Goal: Information Seeking & Learning: Learn about a topic

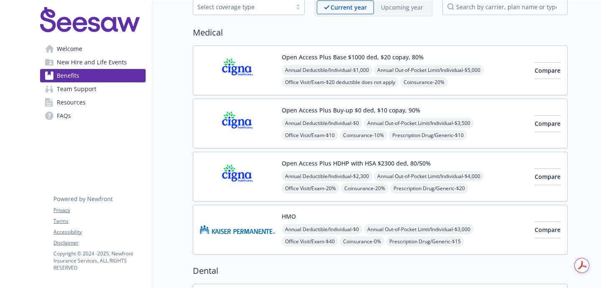
scroll to position [14, 0]
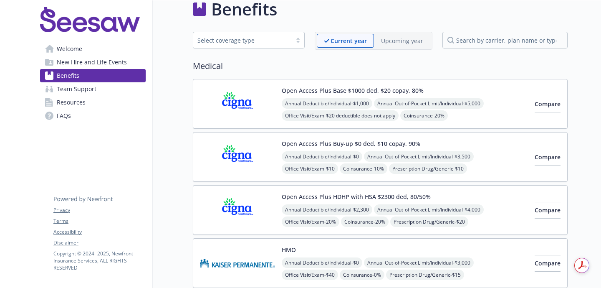
click at [481, 91] on div "Open Access Plus Base $1000 ded, $20 copay, 80% Annual Deductible/Individual - …" at bounding box center [405, 103] width 246 height 35
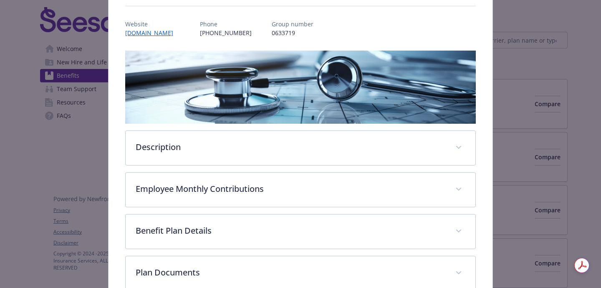
scroll to position [99, 0]
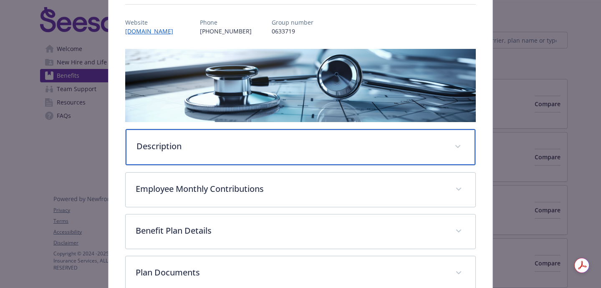
click at [355, 144] on p "Description" at bounding box center [291, 146] width 308 height 13
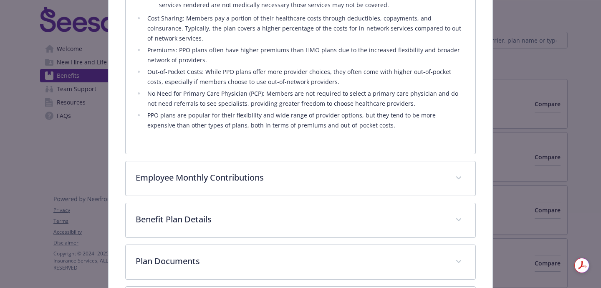
scroll to position [443, 0]
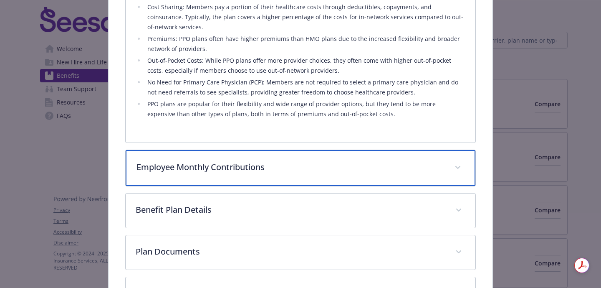
click at [355, 150] on div "Employee Monthly Contributions" at bounding box center [301, 168] width 350 height 36
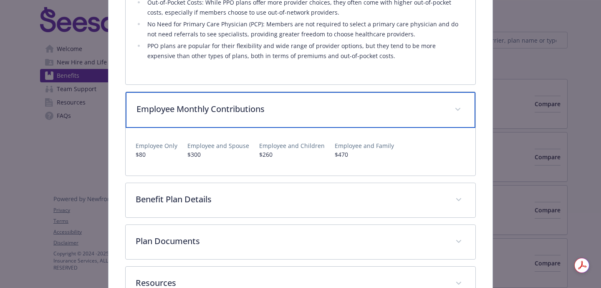
scroll to position [501, 0]
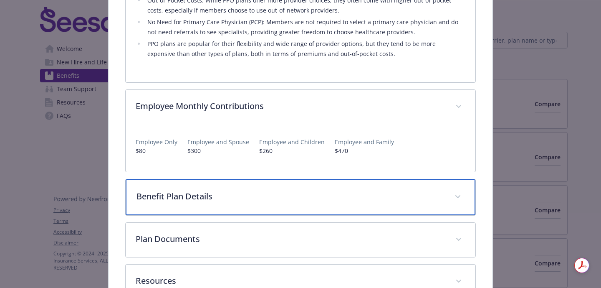
click at [347, 190] on p "Benefit Plan Details" at bounding box center [291, 196] width 308 height 13
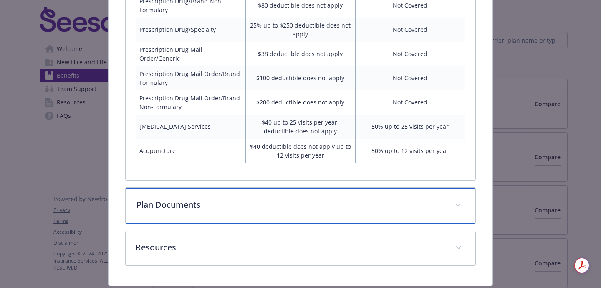
scroll to position [1033, 0]
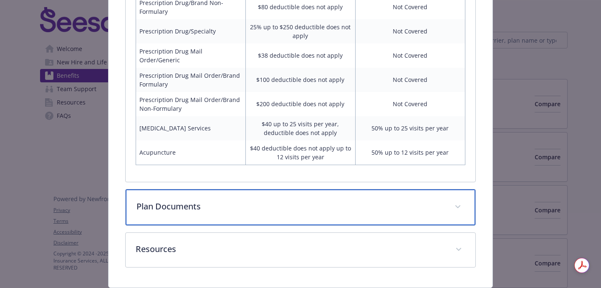
click at [336, 189] on div "Plan Documents" at bounding box center [301, 207] width 350 height 36
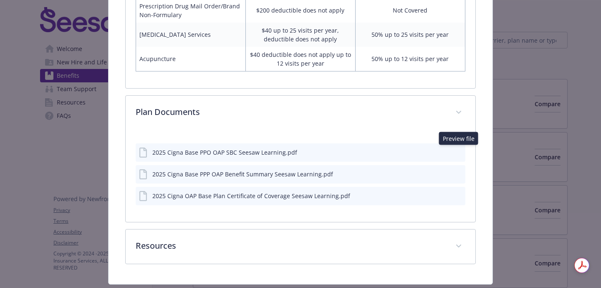
scroll to position [1125, 0]
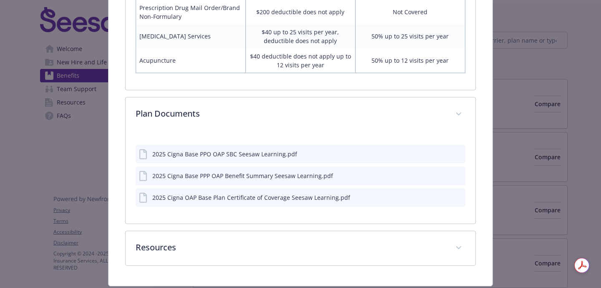
click at [457, 172] on icon "preview file" at bounding box center [458, 175] width 8 height 6
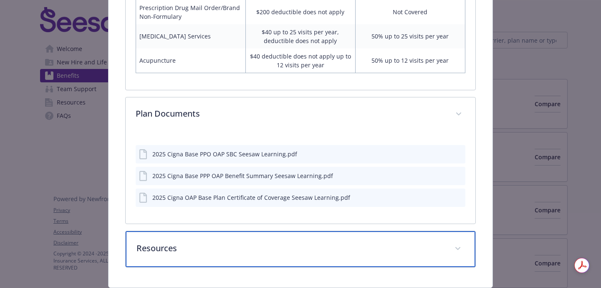
click at [327, 242] on p "Resources" at bounding box center [291, 248] width 308 height 13
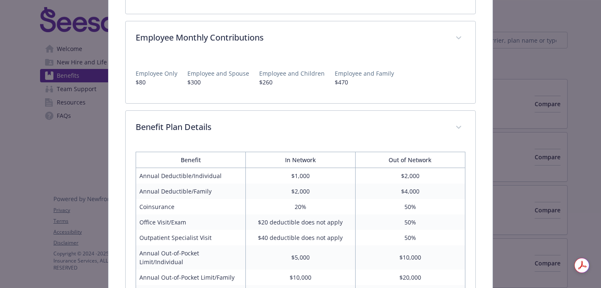
scroll to position [550, 0]
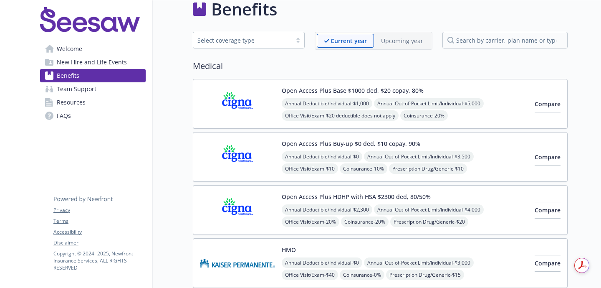
click at [484, 147] on div "Open Access Plus Buy-up $0 ded, $10 copay, 90% Annual Deductible/Individual - $…" at bounding box center [405, 156] width 246 height 35
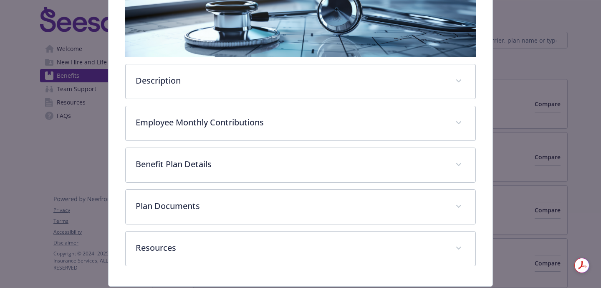
scroll to position [182, 0]
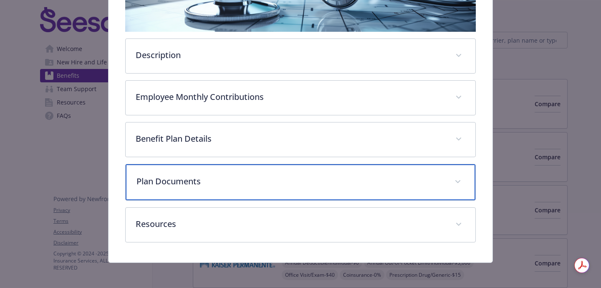
click at [385, 186] on p "Plan Documents" at bounding box center [291, 181] width 308 height 13
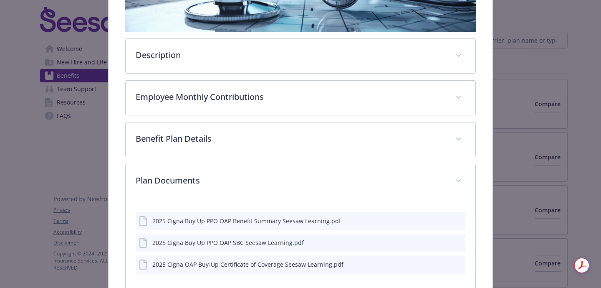
click at [375, 158] on div "Description The Cigna PPO plan is a traditional plan that gives you the greates…" at bounding box center [300, 146] width 351 height 374
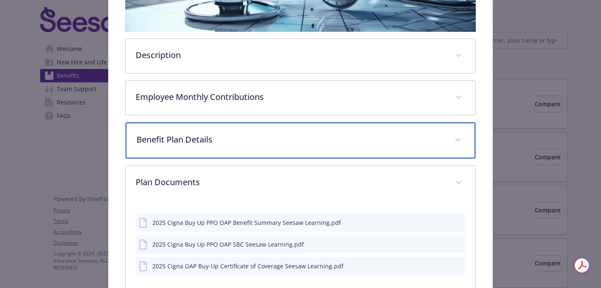
click at [368, 139] on p "Benefit Plan Details" at bounding box center [291, 139] width 308 height 13
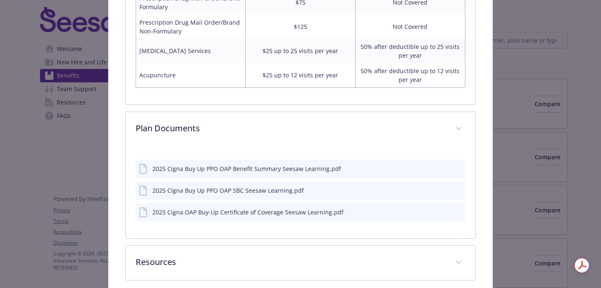
scroll to position [741, 0]
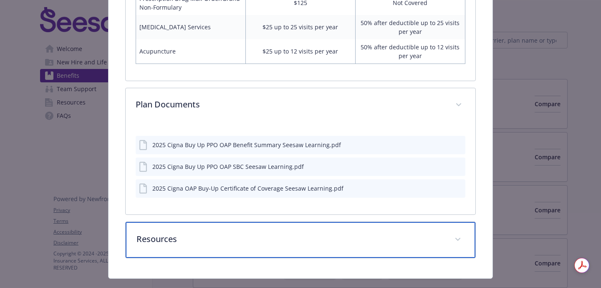
click at [393, 233] on p "Resources" at bounding box center [291, 239] width 308 height 13
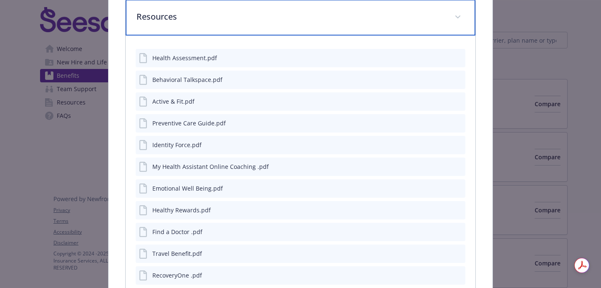
scroll to position [944, 0]
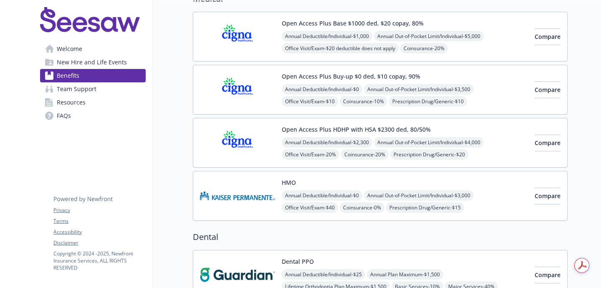
click at [489, 128] on div "Open Access Plus HDHP with HSA $2300 ded, 80/50% Annual Deductible/Individual -…" at bounding box center [405, 142] width 246 height 35
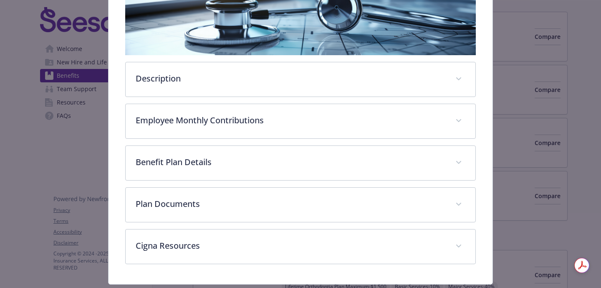
scroll to position [169, 0]
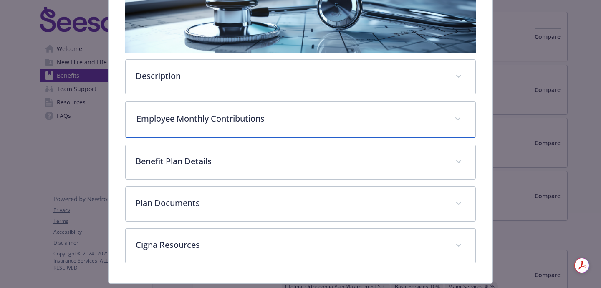
click at [377, 125] on div "Employee Monthly Contributions" at bounding box center [301, 119] width 350 height 36
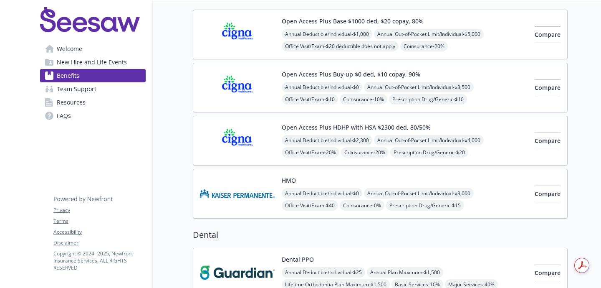
scroll to position [84, 0]
click at [233, 149] on img at bounding box center [237, 139] width 75 height 35
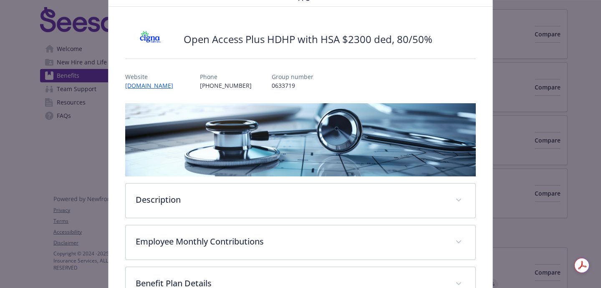
scroll to position [47, 0]
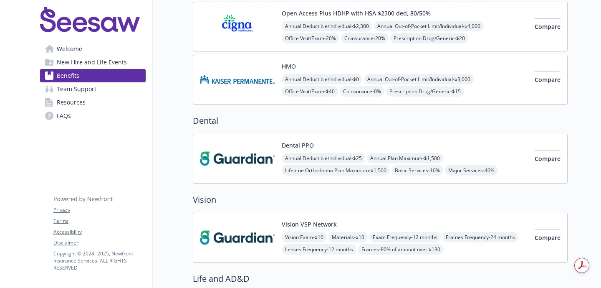
scroll to position [205, 0]
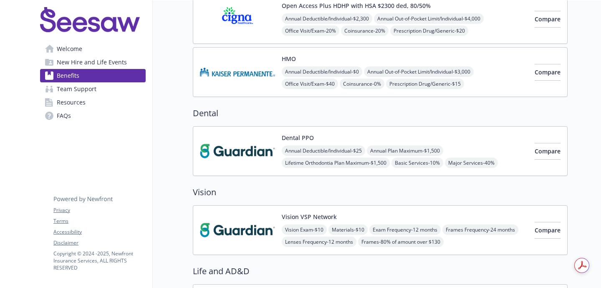
click at [499, 79] on div "Annual Deductible/Individual - $0 Annual Out-of-Pocket Limit/Individual - $3,00…" at bounding box center [405, 89] width 246 height 47
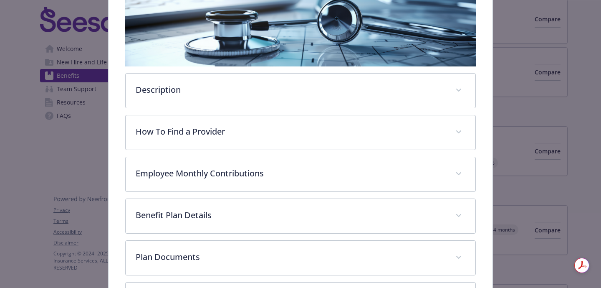
scroll to position [157, 0]
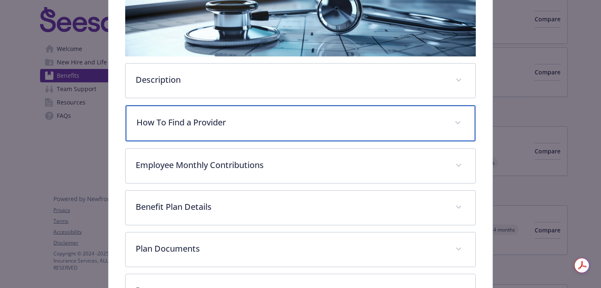
click at [342, 124] on p "How To Find a Provider" at bounding box center [291, 122] width 308 height 13
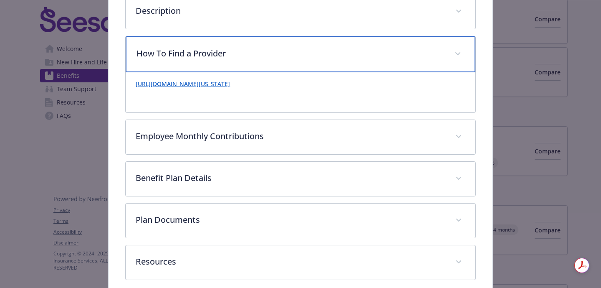
scroll to position [227, 0]
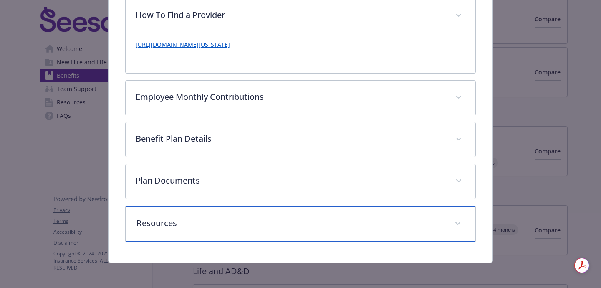
click at [294, 210] on div "Resources" at bounding box center [301, 224] width 350 height 36
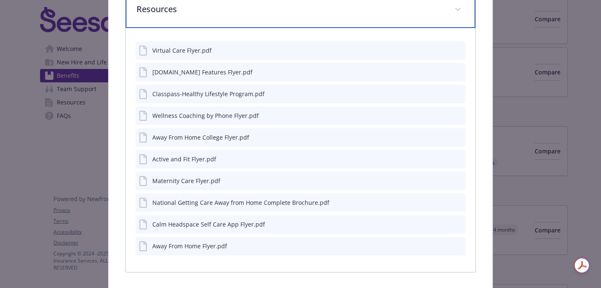
scroll to position [509, 0]
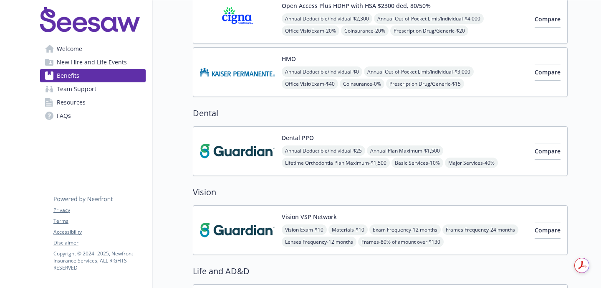
click at [475, 152] on div "Annual Deductible/Individual - $25 Annual Plan Maximum - $1,500 Lifetime Orthod…" at bounding box center [405, 162] width 246 height 35
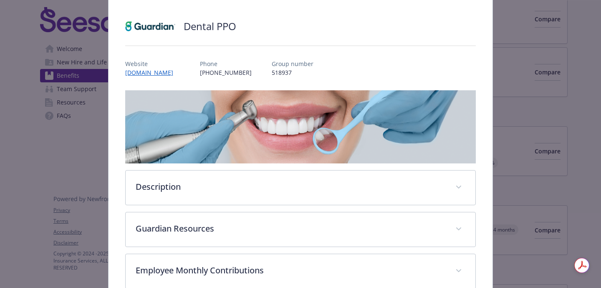
scroll to position [61, 0]
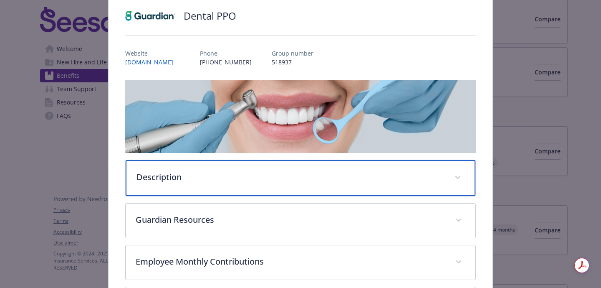
click at [469, 181] on div "Description" at bounding box center [301, 178] width 350 height 36
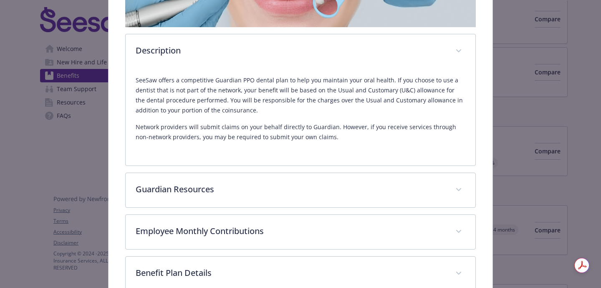
scroll to position [189, 0]
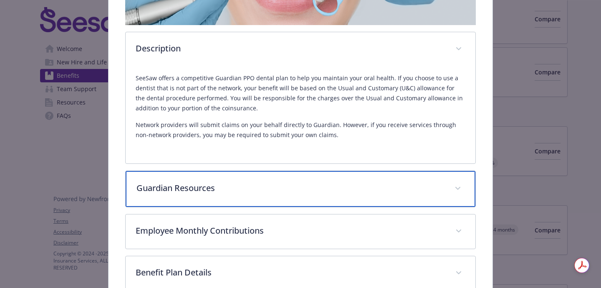
click at [273, 188] on p "Guardian Resources" at bounding box center [291, 188] width 308 height 13
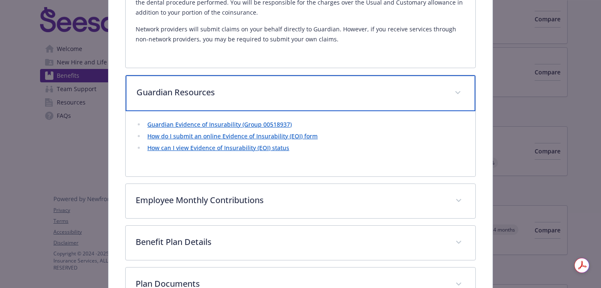
scroll to position [301, 0]
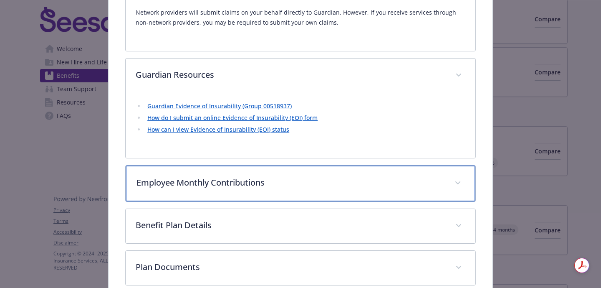
click at [272, 189] on div "Employee Monthly Contributions" at bounding box center [301, 183] width 350 height 36
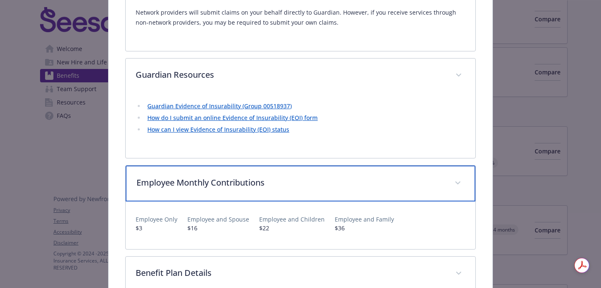
click at [216, 193] on div "Employee Monthly Contributions" at bounding box center [301, 183] width 350 height 36
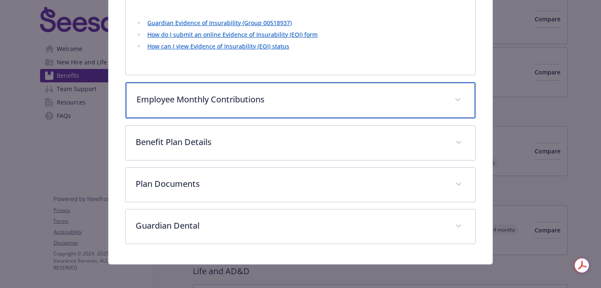
scroll to position [387, 0]
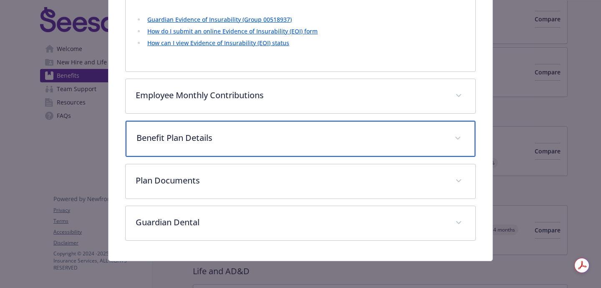
click at [258, 146] on div "Benefit Plan Details" at bounding box center [301, 139] width 350 height 36
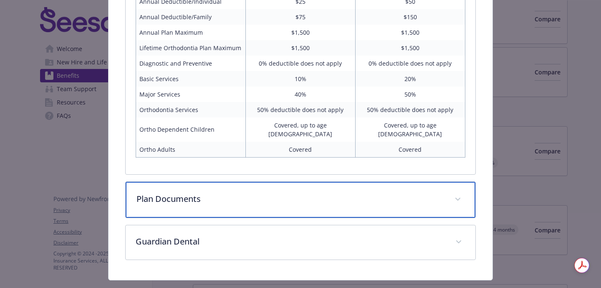
scroll to position [572, 0]
click at [251, 206] on div "Plan Documents" at bounding box center [301, 200] width 350 height 36
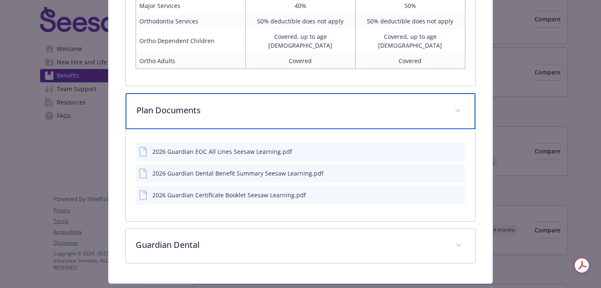
scroll to position [674, 0]
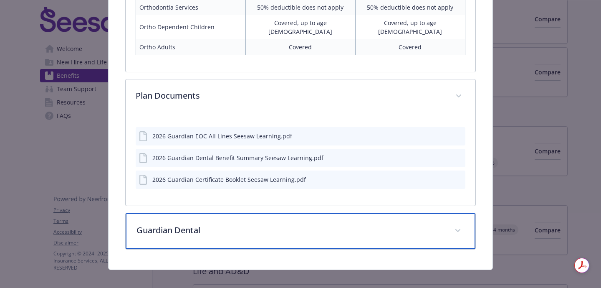
click at [252, 213] on div "Guardian Dental" at bounding box center [301, 231] width 350 height 36
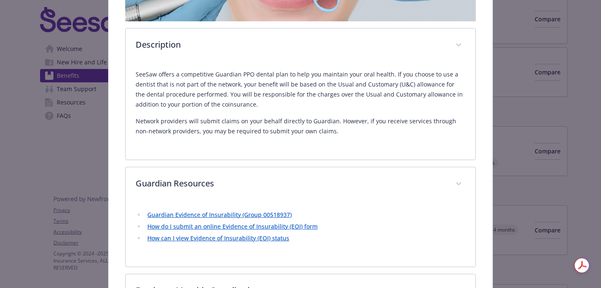
scroll to position [194, 0]
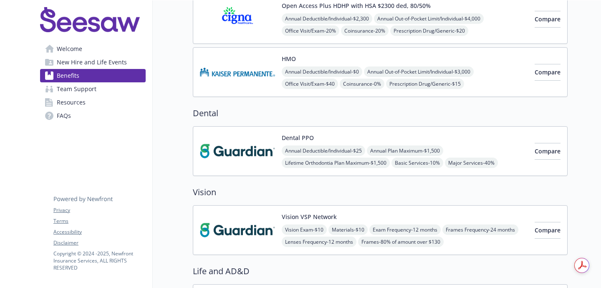
click at [498, 83] on div "Annual Deductible/Individual - $0 Annual Out-of-Pocket Limit/Individual - $3,00…" at bounding box center [405, 89] width 246 height 47
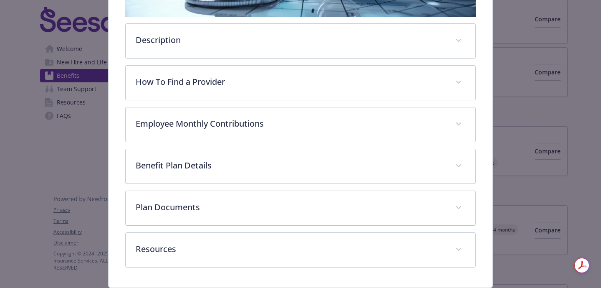
scroll to position [200, 0]
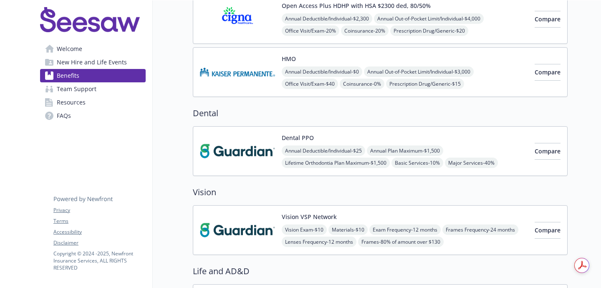
click at [482, 133] on div "Dental PPO Annual Deductible/Individual - $25 Annual Plan Maximum - $1,500 Life…" at bounding box center [405, 150] width 246 height 35
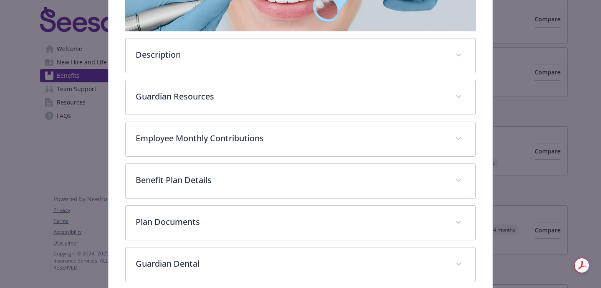
scroll to position [224, 0]
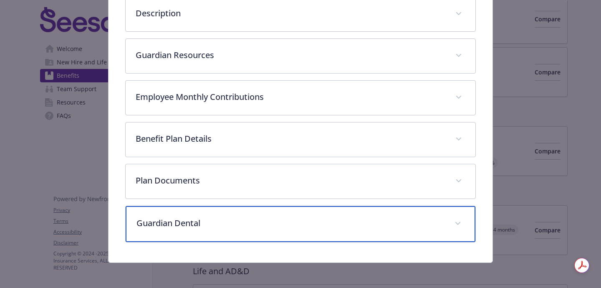
click at [217, 225] on p "Guardian Dental" at bounding box center [291, 223] width 308 height 13
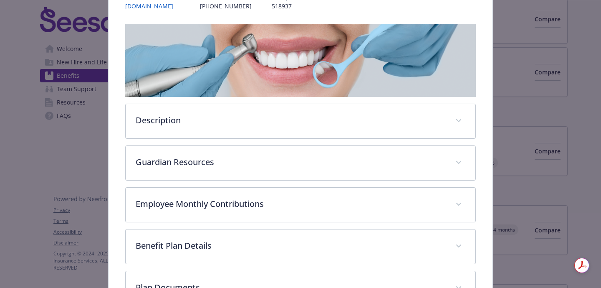
scroll to position [112, 0]
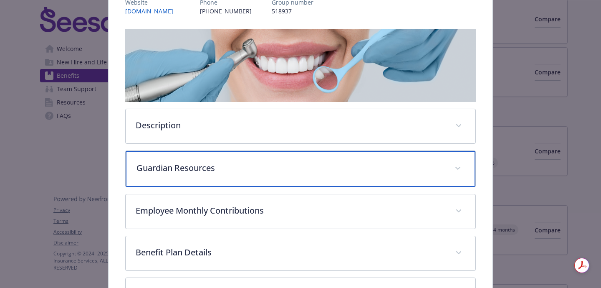
click at [234, 160] on div "Guardian Resources" at bounding box center [301, 169] width 350 height 36
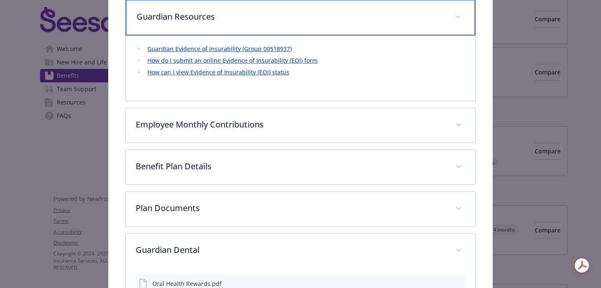
scroll to position [224, 0]
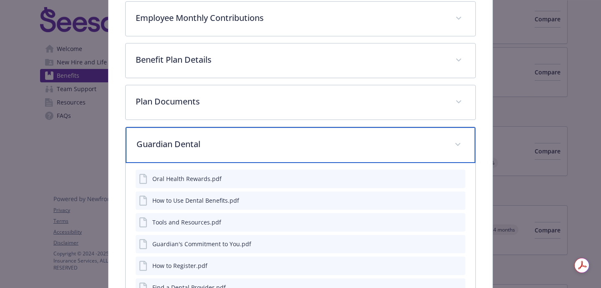
click at [247, 132] on div "Guardian Dental" at bounding box center [301, 145] width 350 height 36
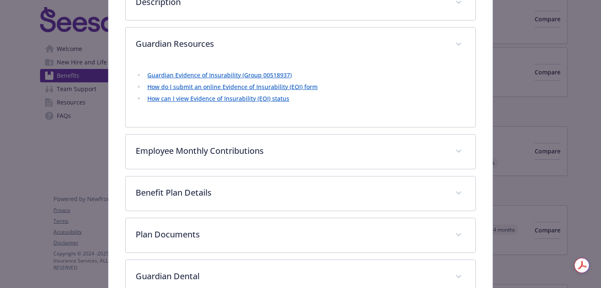
scroll to position [237, 0]
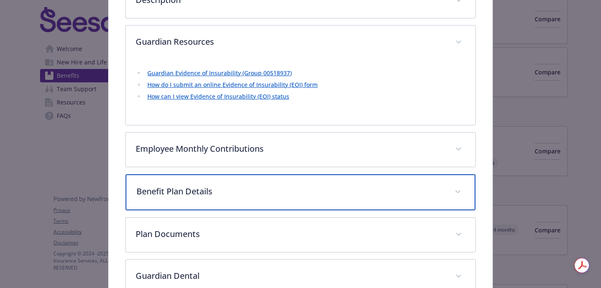
click at [250, 201] on div "Benefit Plan Details" at bounding box center [301, 192] width 350 height 36
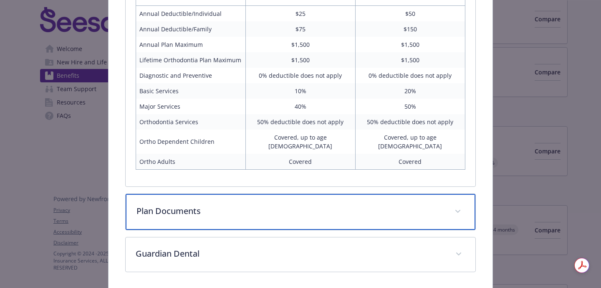
scroll to position [461, 0]
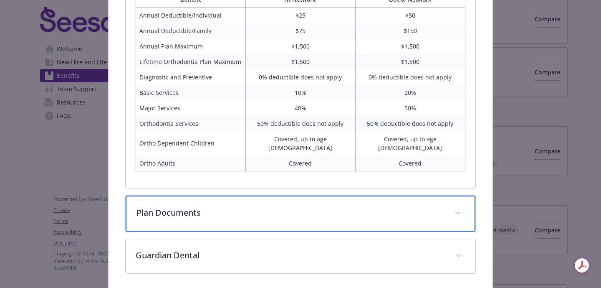
click at [248, 206] on p "Plan Documents" at bounding box center [291, 212] width 308 height 13
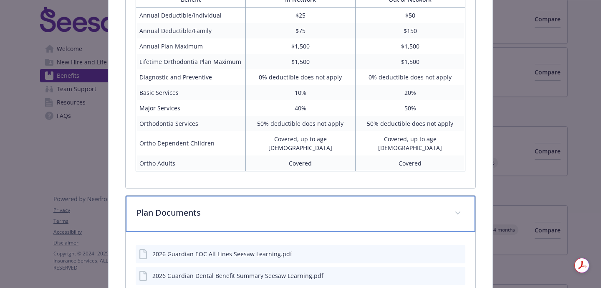
click at [248, 206] on p "Plan Documents" at bounding box center [291, 212] width 308 height 13
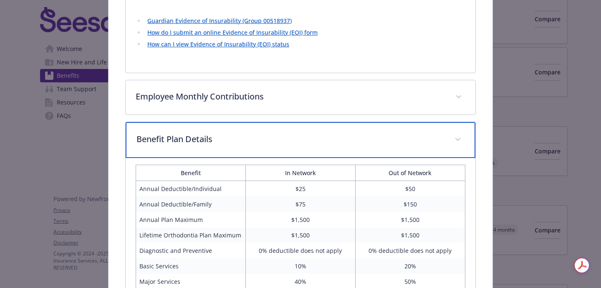
click at [271, 142] on p "Benefit Plan Details" at bounding box center [291, 139] width 308 height 13
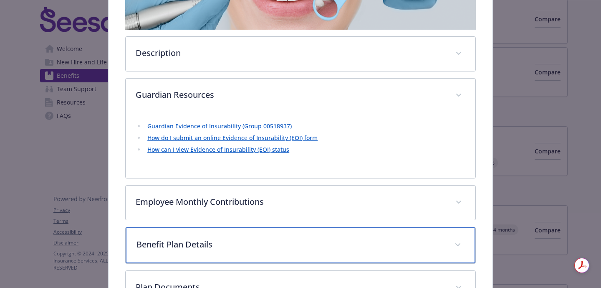
scroll to position [193, 0]
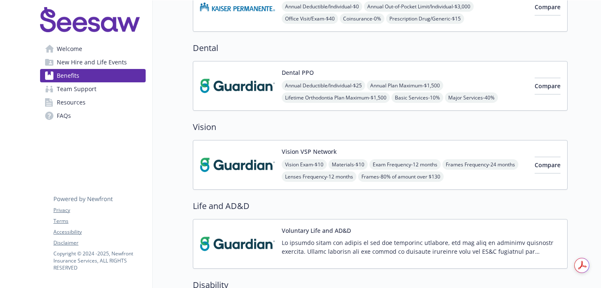
scroll to position [269, 0]
click at [482, 178] on div "Vision Exam - $10 Materials - $10 Exam Frequency - 12 months Frames Frequency -…" at bounding box center [405, 171] width 246 height 23
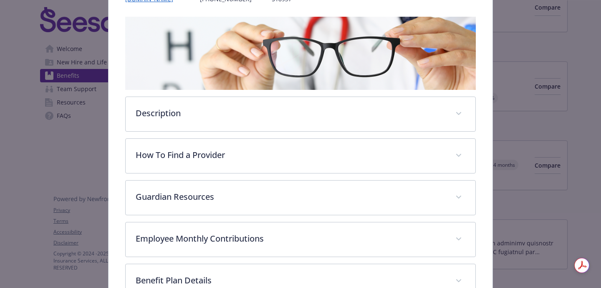
scroll to position [125, 0]
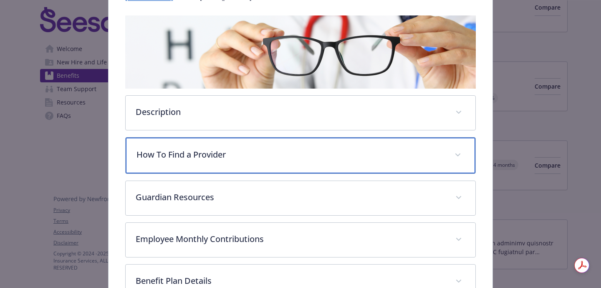
click at [448, 167] on div "How To Find a Provider" at bounding box center [301, 155] width 350 height 36
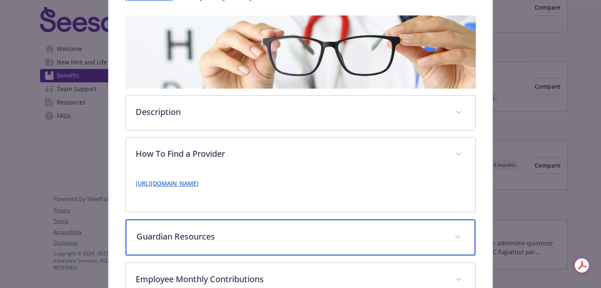
drag, startPoint x: 403, startPoint y: 233, endPoint x: 406, endPoint y: 230, distance: 4.7
click at [403, 233] on p "Guardian Resources" at bounding box center [291, 236] width 308 height 13
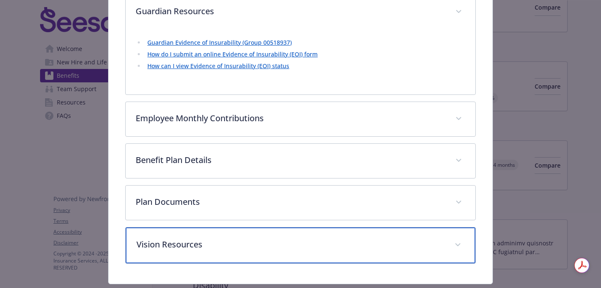
click at [408, 244] on p "Vision Resources" at bounding box center [291, 244] width 308 height 13
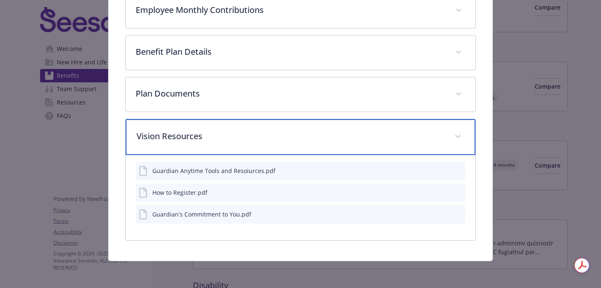
scroll to position [440, 0]
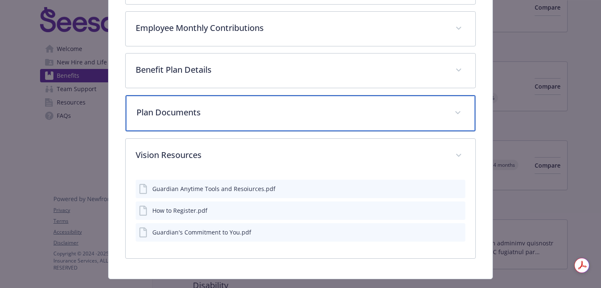
click at [357, 119] on div "Plan Documents" at bounding box center [301, 113] width 350 height 36
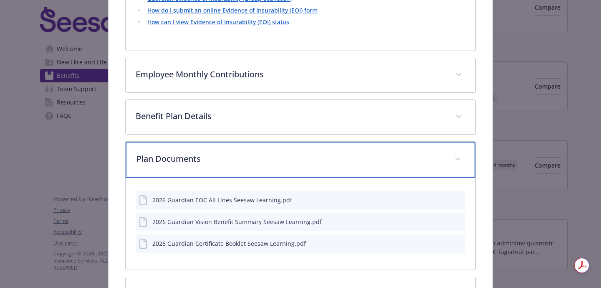
scroll to position [391, 0]
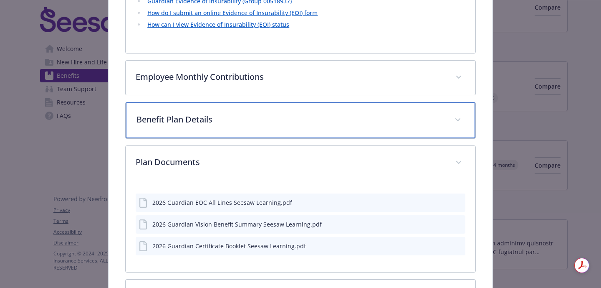
click at [357, 122] on p "Benefit Plan Details" at bounding box center [291, 119] width 308 height 13
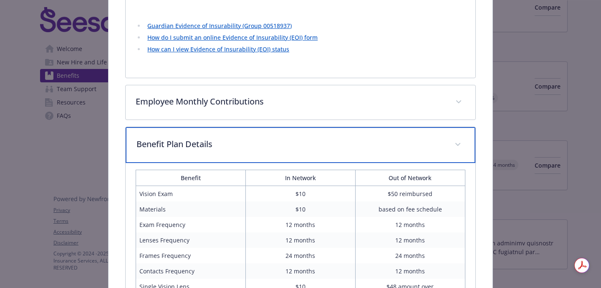
scroll to position [362, 0]
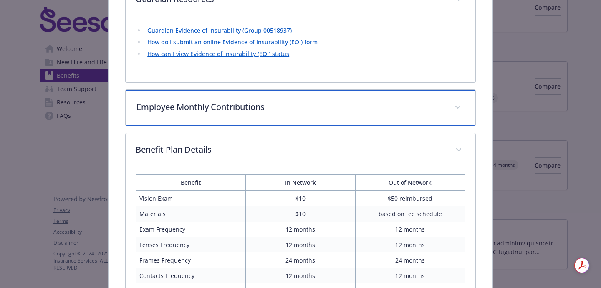
click at [360, 113] on div "Employee Monthly Contributions" at bounding box center [301, 108] width 350 height 36
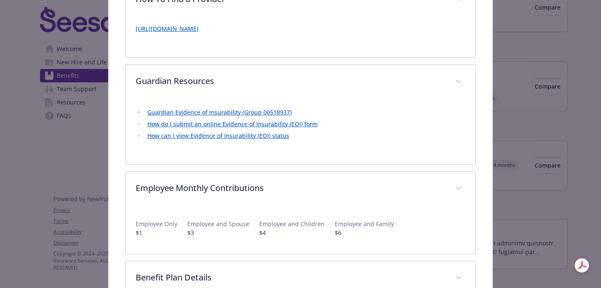
scroll to position [281, 0]
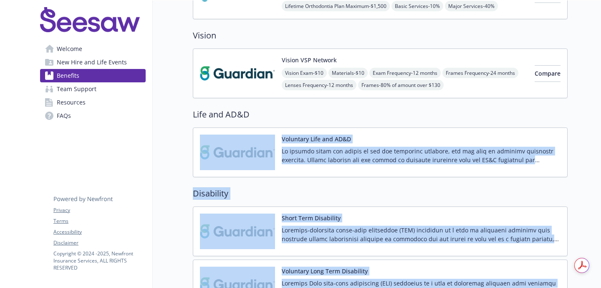
scroll to position [366, 0]
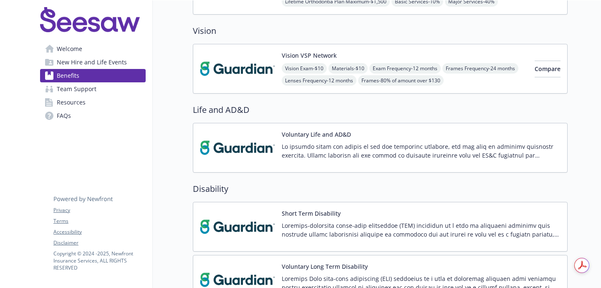
click at [498, 198] on div "Disability Short Term Disability Voluntary Long Term Disability" at bounding box center [380, 243] width 375 height 122
click at [477, 148] on p at bounding box center [421, 151] width 279 height 18
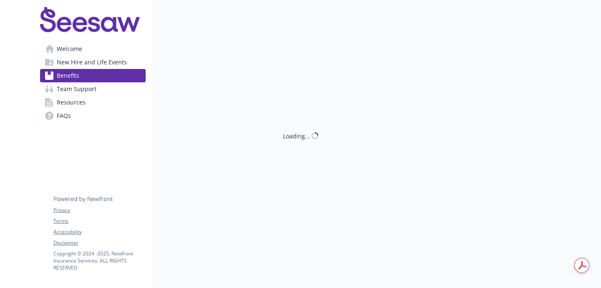
scroll to position [366, 0]
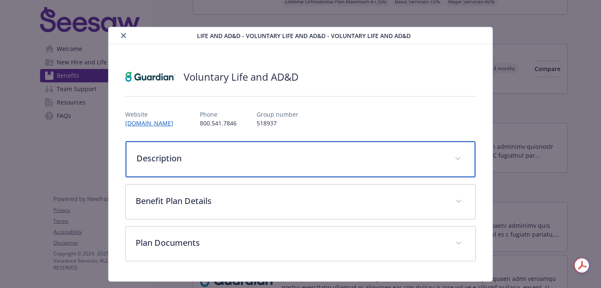
click at [335, 159] on p "Description" at bounding box center [291, 158] width 308 height 13
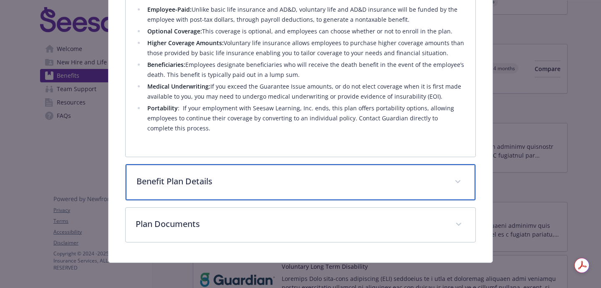
click at [329, 180] on p "Benefit Plan Details" at bounding box center [291, 181] width 308 height 13
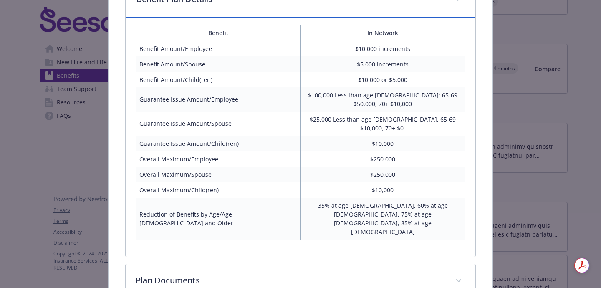
scroll to position [453, 0]
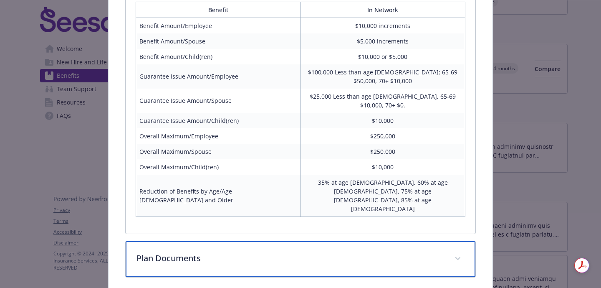
click at [301, 241] on div "Plan Documents" at bounding box center [301, 259] width 350 height 36
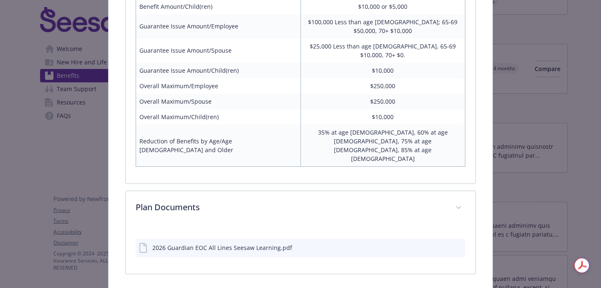
scroll to position [499, 0]
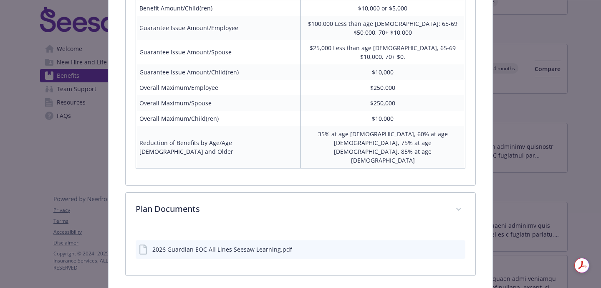
click at [458, 246] on icon "preview file" at bounding box center [458, 249] width 8 height 6
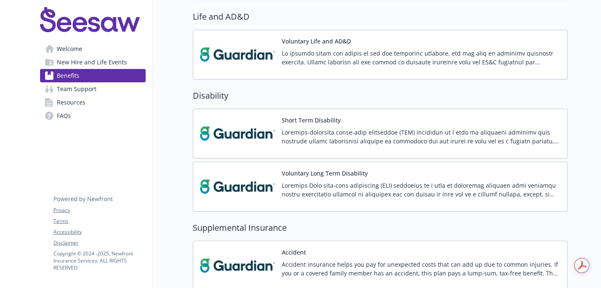
click at [449, 146] on div at bounding box center [421, 139] width 279 height 23
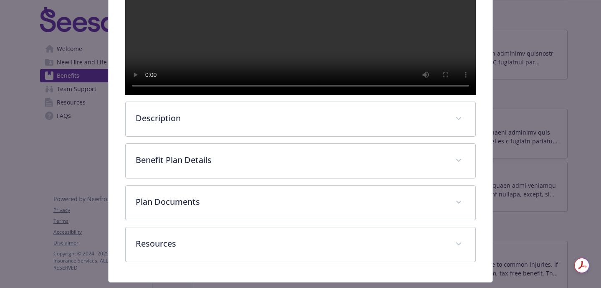
scroll to position [264, 0]
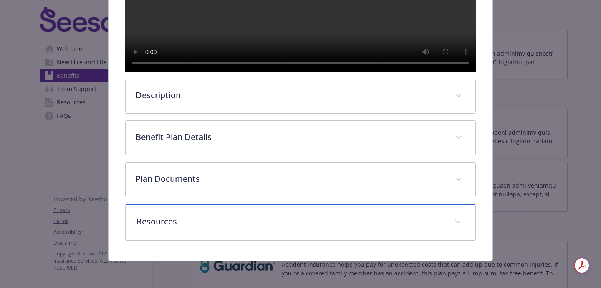
click at [385, 228] on p "Resources" at bounding box center [291, 221] width 308 height 13
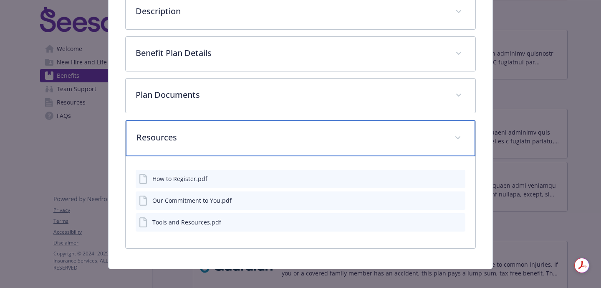
scroll to position [337, 0]
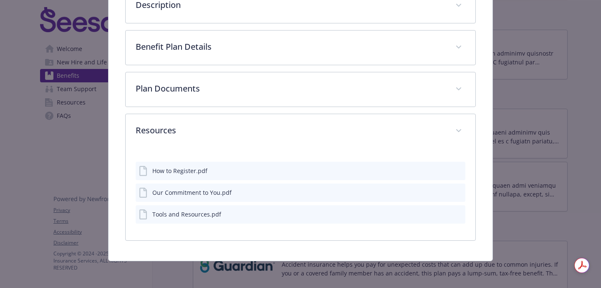
click at [221, 202] on div "Our Commitment to You.pdf" at bounding box center [301, 192] width 330 height 18
click at [461, 195] on button "preview file" at bounding box center [457, 192] width 9 height 8
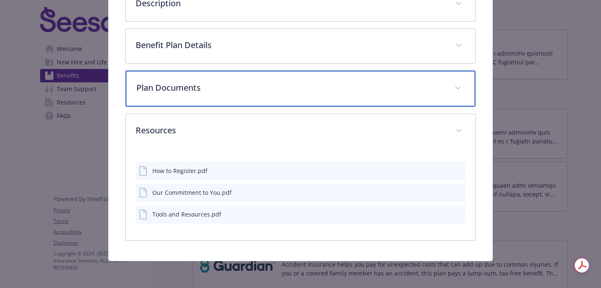
click at [213, 94] on p "Plan Documents" at bounding box center [291, 87] width 308 height 13
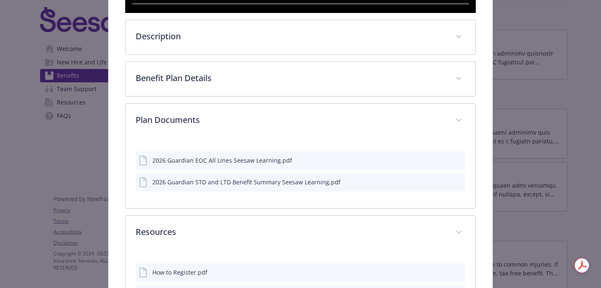
scroll to position [281, 0]
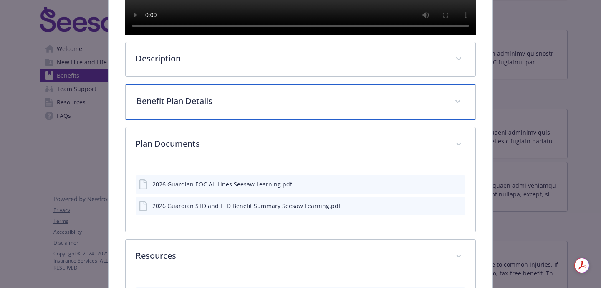
click at [301, 107] on p "Benefit Plan Details" at bounding box center [291, 101] width 308 height 13
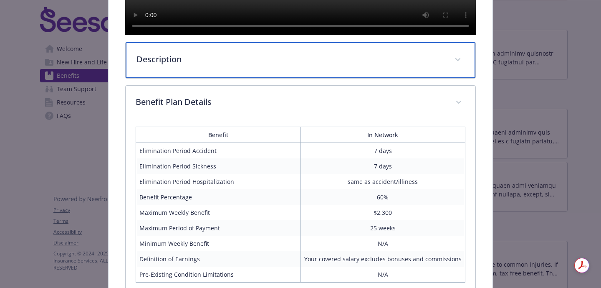
click at [309, 78] on div "Description" at bounding box center [301, 60] width 350 height 36
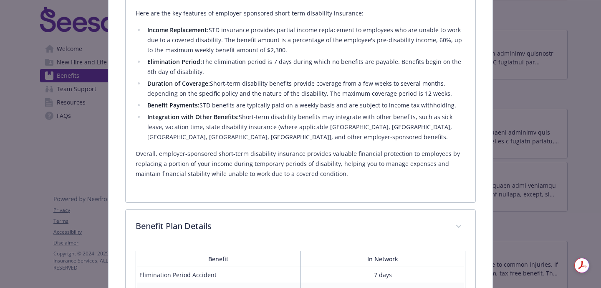
scroll to position [397, 0]
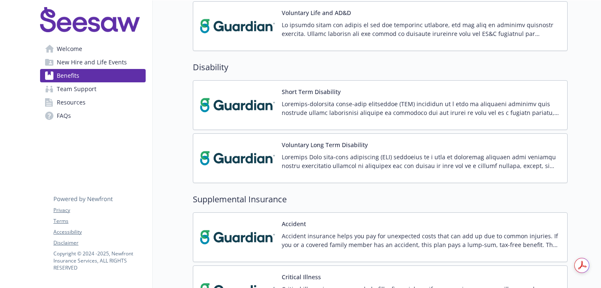
click at [476, 150] on div "Voluntary Long Term Disability" at bounding box center [421, 157] width 279 height 35
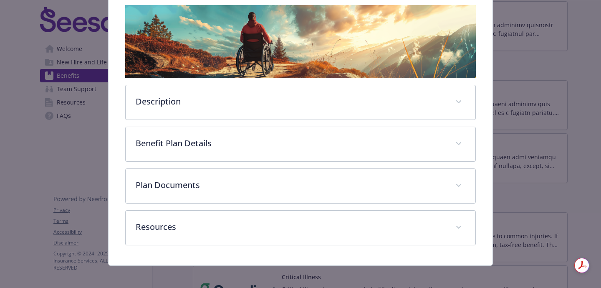
scroll to position [140, 0]
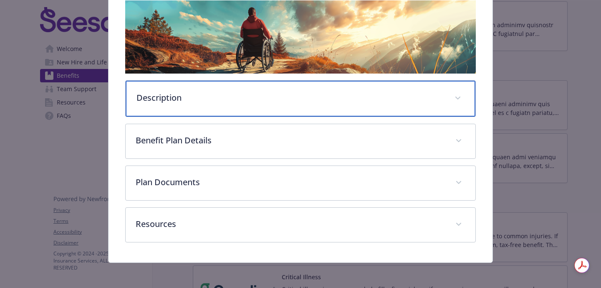
click at [411, 98] on p "Description" at bounding box center [291, 97] width 308 height 13
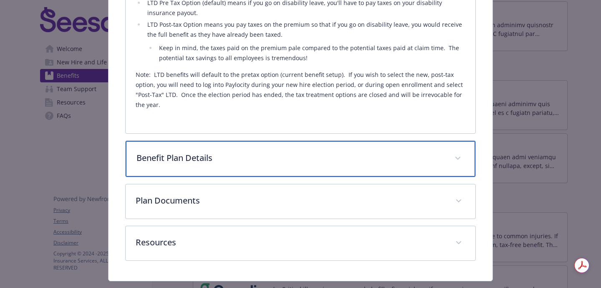
scroll to position [519, 0]
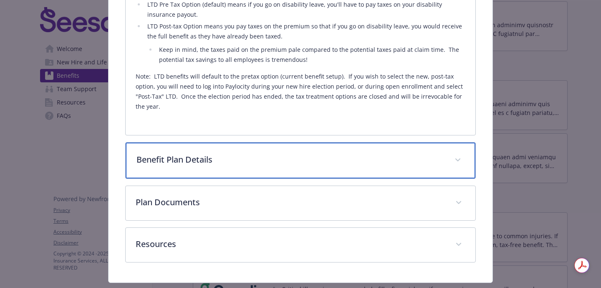
click at [347, 150] on div "Benefit Plan Details" at bounding box center [301, 160] width 350 height 36
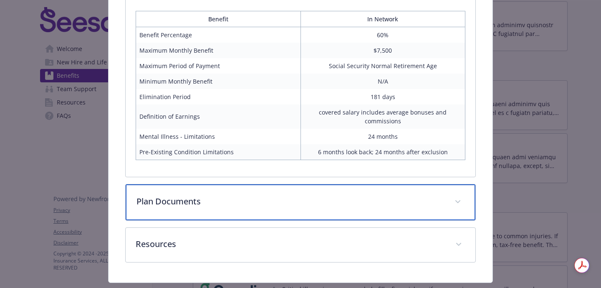
click at [339, 195] on p "Plan Documents" at bounding box center [291, 201] width 308 height 13
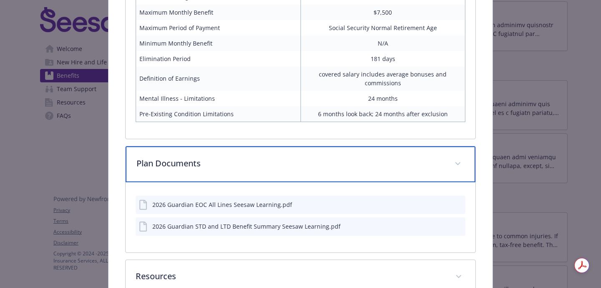
scroll to position [764, 0]
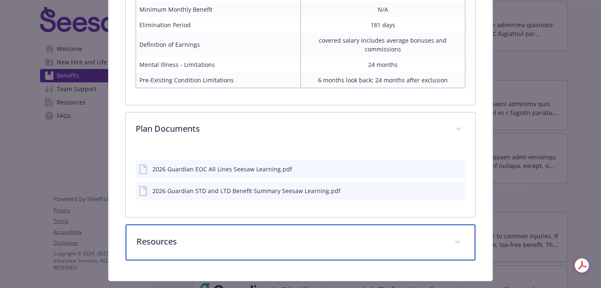
click at [327, 232] on div "Resources" at bounding box center [301, 242] width 350 height 36
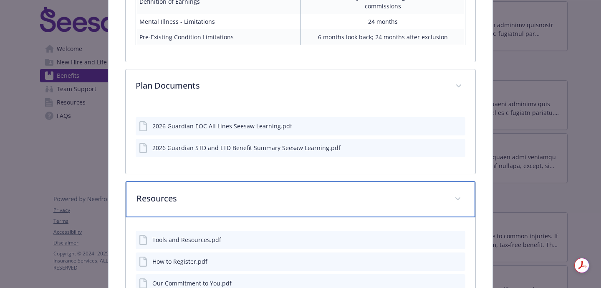
scroll to position [856, 0]
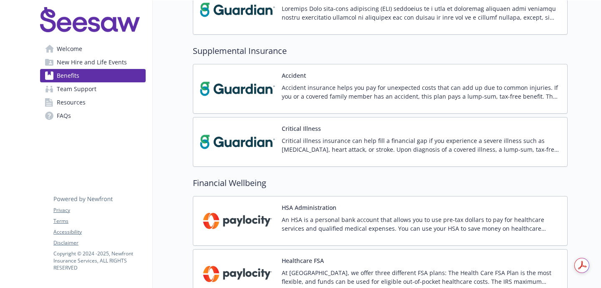
click at [499, 123] on div "Critical Illness Critical illness insurance can help fill a financial gap if yo…" at bounding box center [380, 142] width 375 height 50
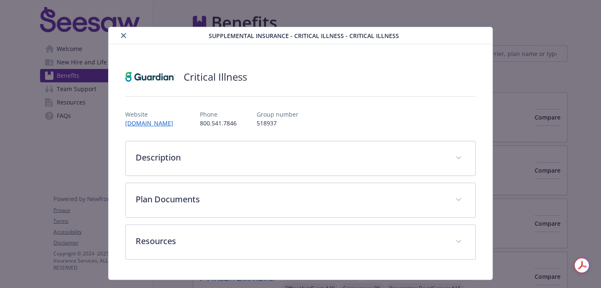
scroll to position [636, 0]
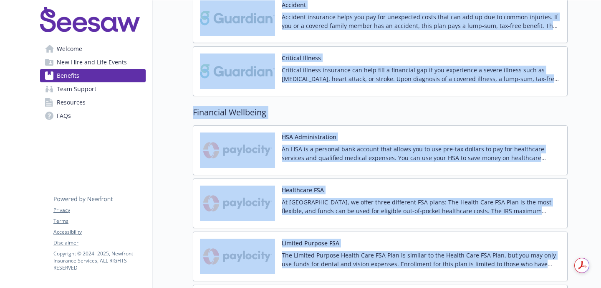
scroll to position [708, 0]
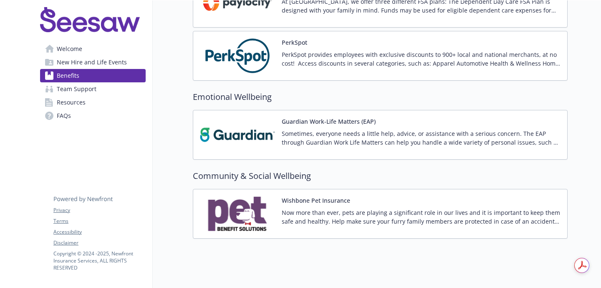
scroll to position [1023, 0]
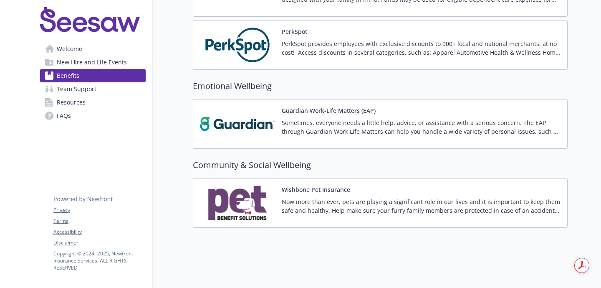
click at [427, 218] on div "Now more than ever, pets are playing a significant role in our lives and it is …" at bounding box center [421, 208] width 279 height 23
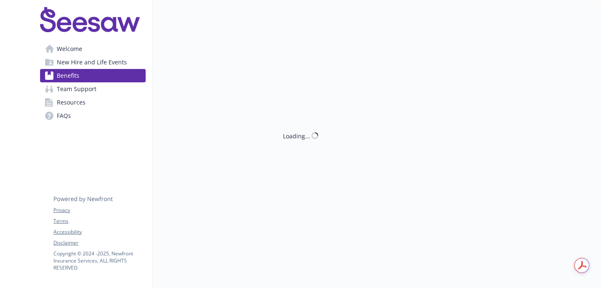
scroll to position [1023, 0]
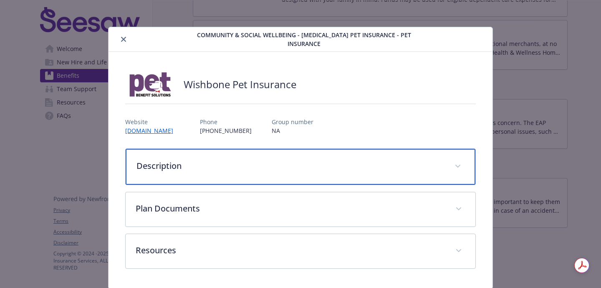
click at [271, 170] on p "Description" at bounding box center [291, 166] width 308 height 13
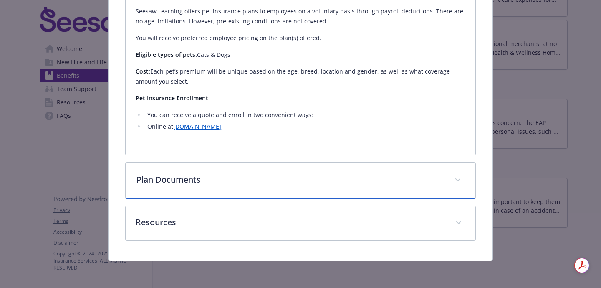
click at [271, 185] on p "Plan Documents" at bounding box center [291, 179] width 308 height 13
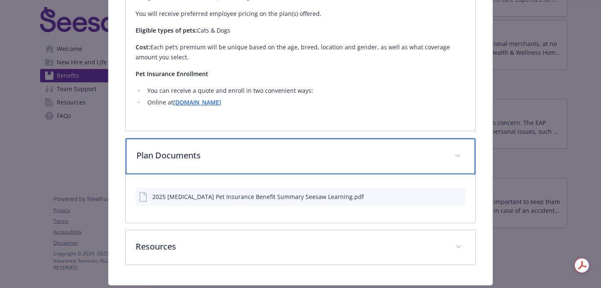
scroll to position [268, 0]
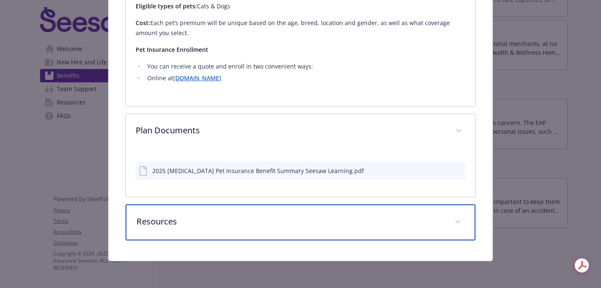
click at [273, 225] on p "Resources" at bounding box center [291, 221] width 308 height 13
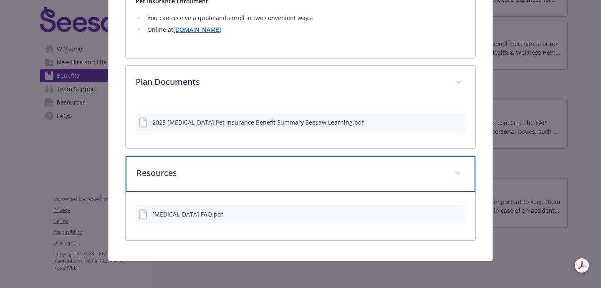
scroll to position [315, 0]
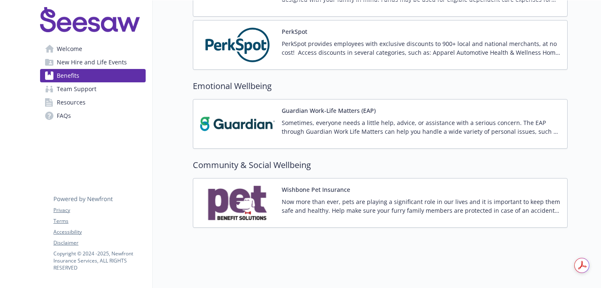
click at [524, 142] on div "Guardian Work-Life Matters (EAP) Sometimes, everyone needs a little help, advic…" at bounding box center [380, 124] width 375 height 50
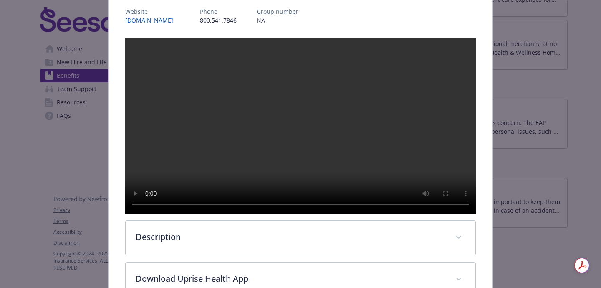
scroll to position [111, 0]
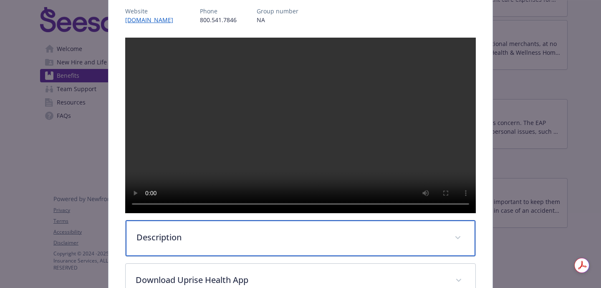
click at [245, 256] on div "Description" at bounding box center [301, 238] width 350 height 36
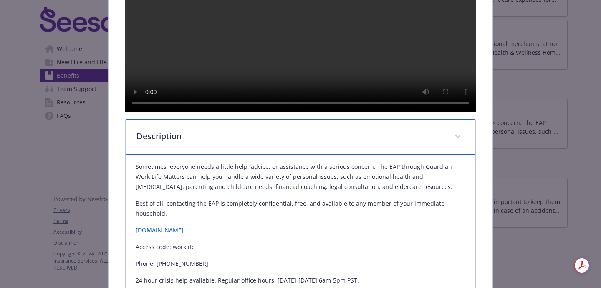
scroll to position [223, 0]
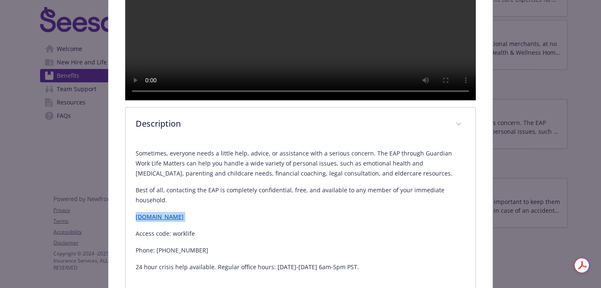
drag, startPoint x: 205, startPoint y: 241, endPoint x: 137, endPoint y: 241, distance: 68.9
click at [137, 222] on p "[DOMAIN_NAME]" at bounding box center [301, 217] width 330 height 10
copy p "[DOMAIN_NAME]"
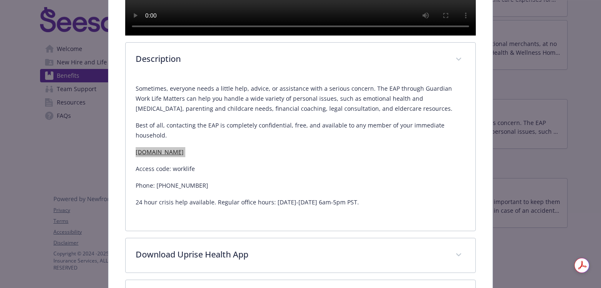
scroll to position [289, 0]
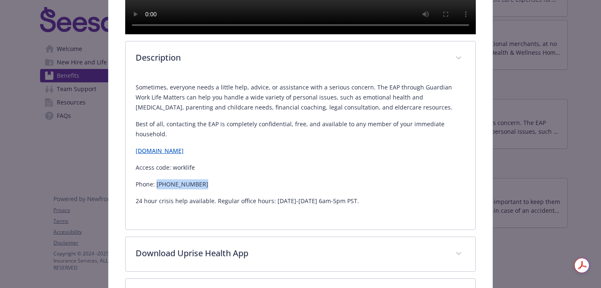
drag, startPoint x: 196, startPoint y: 204, endPoint x: 157, endPoint y: 206, distance: 39.3
click at [157, 189] on p "Phone: [PHONE_NUMBER]" at bounding box center [301, 184] width 330 height 10
copy p "[PHONE_NUMBER]"
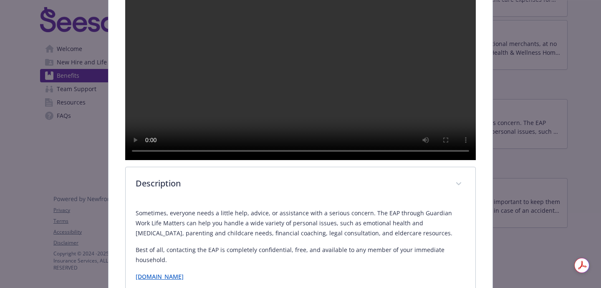
scroll to position [141, 0]
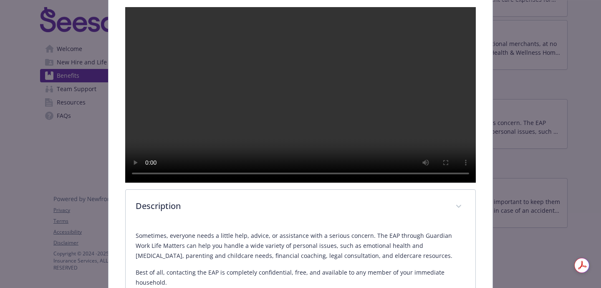
click at [297, 141] on video "details for plan Emotional Wellbeing - Guardian Work-Life Matters (EAP) - Emplo…" at bounding box center [300, 94] width 351 height 175
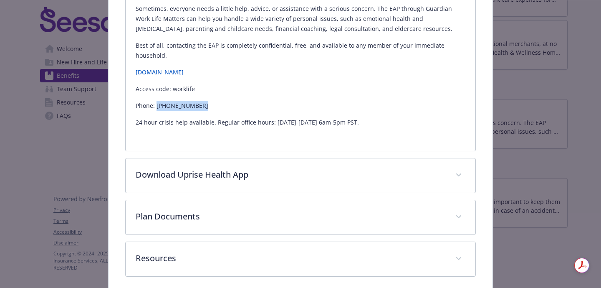
scroll to position [368, 0]
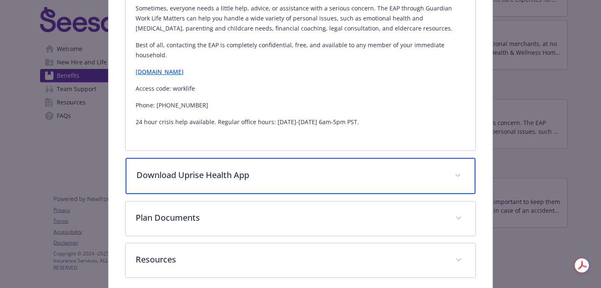
click at [309, 181] on p "Download Uprise Health App" at bounding box center [291, 175] width 308 height 13
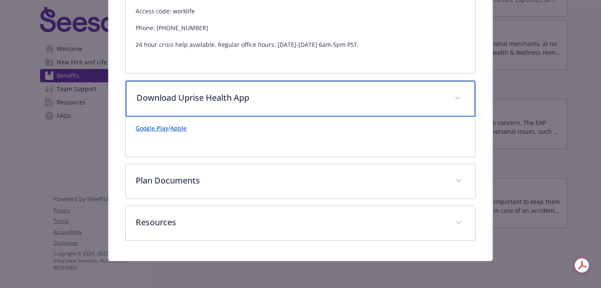
scroll to position [467, 0]
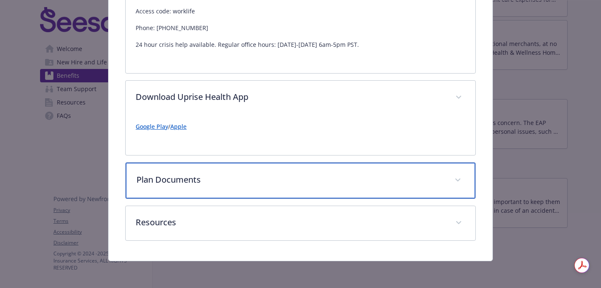
click at [313, 173] on div "Plan Documents" at bounding box center [301, 180] width 350 height 36
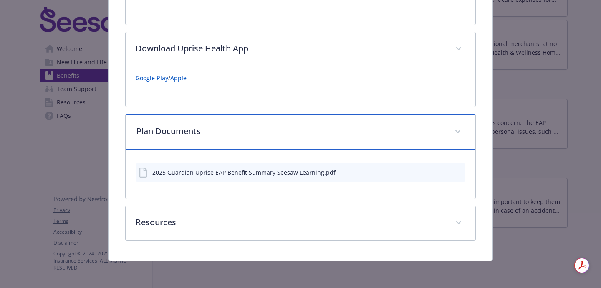
scroll to position [516, 0]
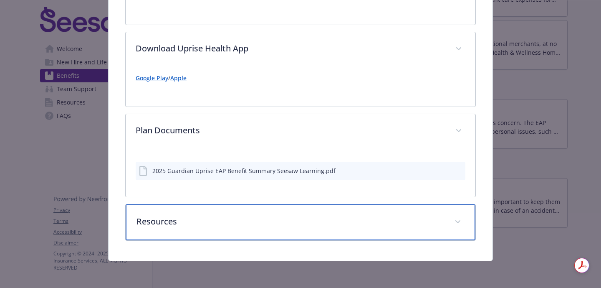
click at [317, 209] on div "Resources" at bounding box center [301, 222] width 350 height 36
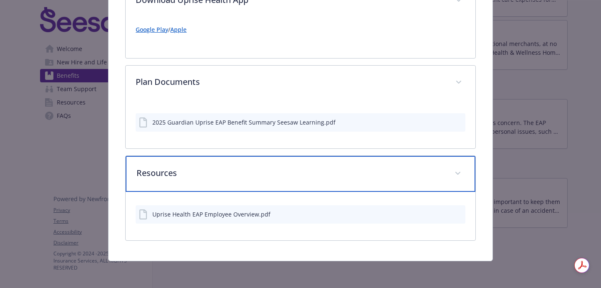
scroll to position [558, 0]
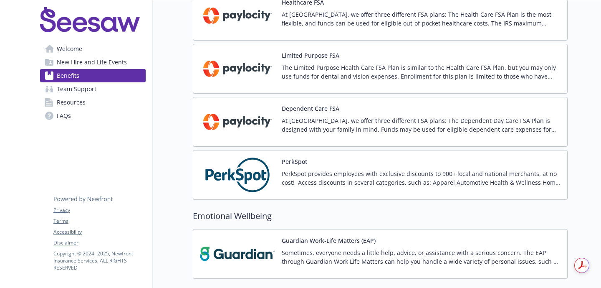
click at [521, 163] on div "PerkSpot PerkSpot provides employees with exclusive discounts to 900+ local and…" at bounding box center [421, 174] width 279 height 35
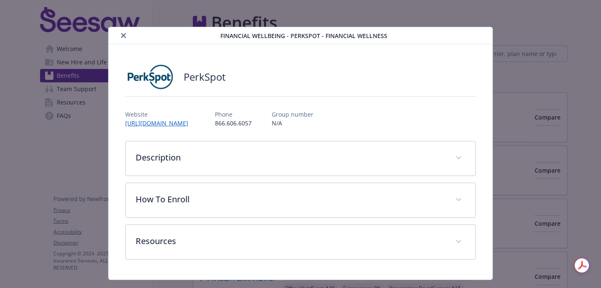
scroll to position [894, 0]
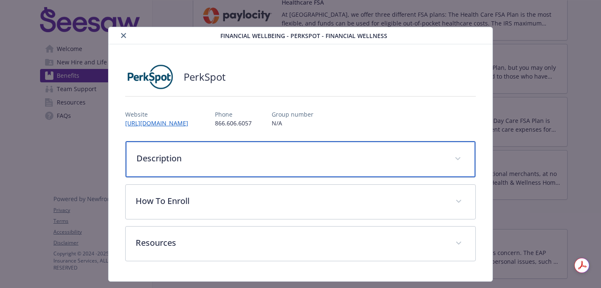
click at [388, 145] on div "Description" at bounding box center [301, 159] width 350 height 36
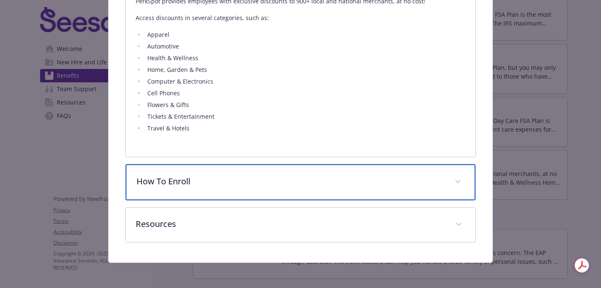
click at [349, 172] on div "How To Enroll" at bounding box center [301, 182] width 350 height 36
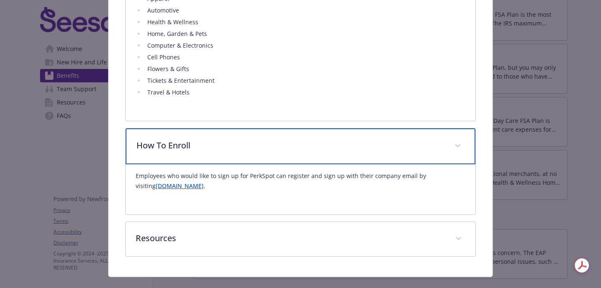
scroll to position [238, 0]
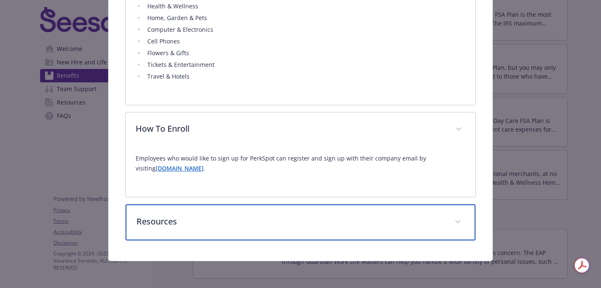
click at [317, 235] on div "Resources" at bounding box center [301, 222] width 350 height 36
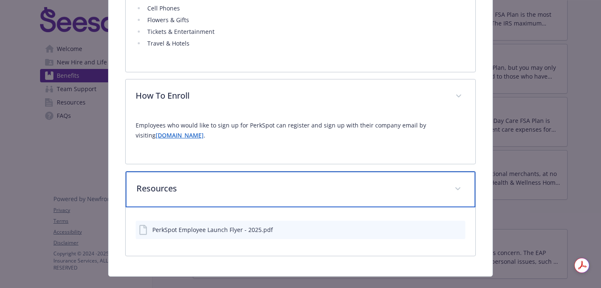
scroll to position [286, 0]
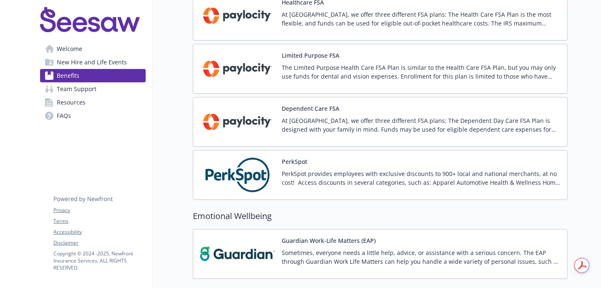
click at [444, 135] on div "At [GEOGRAPHIC_DATA], we offer three different FSA plans: The Dependent Day Car…" at bounding box center [421, 127] width 279 height 23
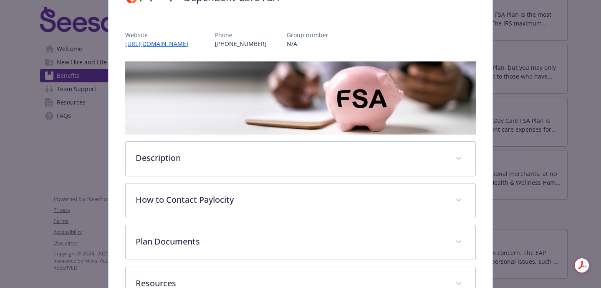
scroll to position [91, 0]
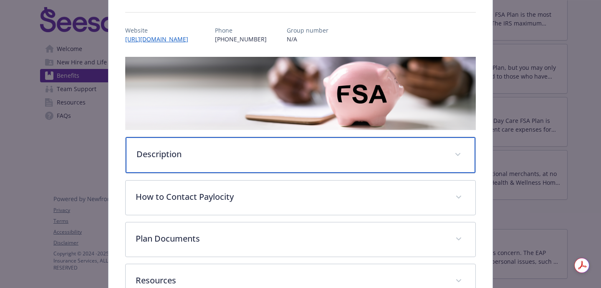
click at [274, 162] on div "Description" at bounding box center [301, 155] width 350 height 36
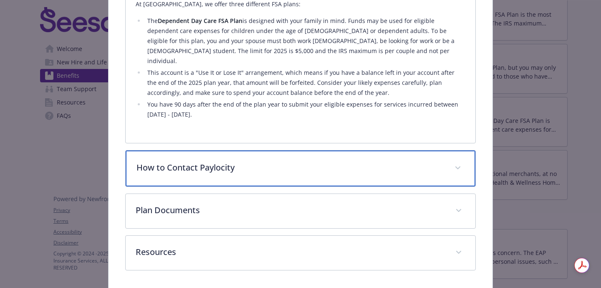
scroll to position [268, 0]
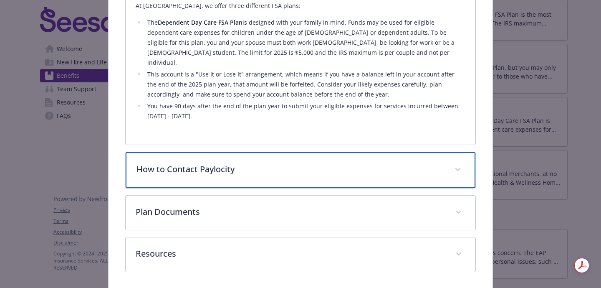
click at [403, 167] on div "How to Contact Paylocity" at bounding box center [301, 170] width 350 height 36
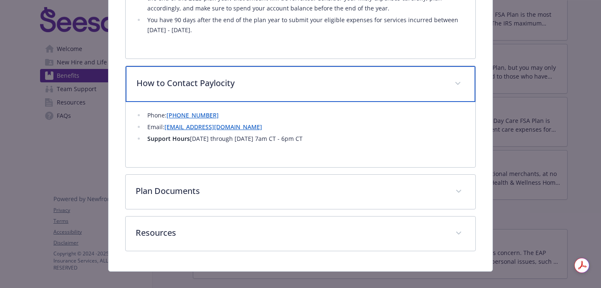
scroll to position [355, 0]
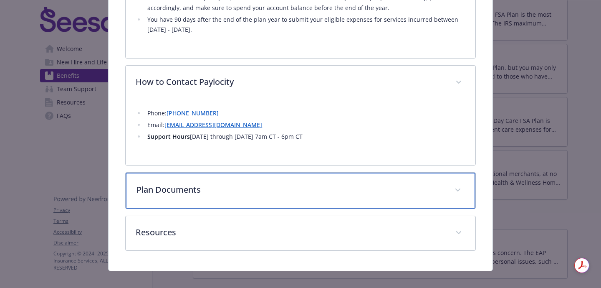
click at [398, 183] on p "Plan Documents" at bounding box center [291, 189] width 308 height 13
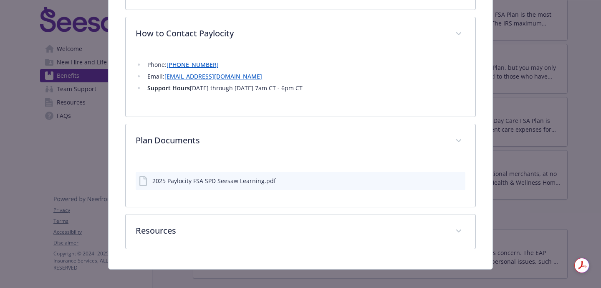
scroll to position [402, 0]
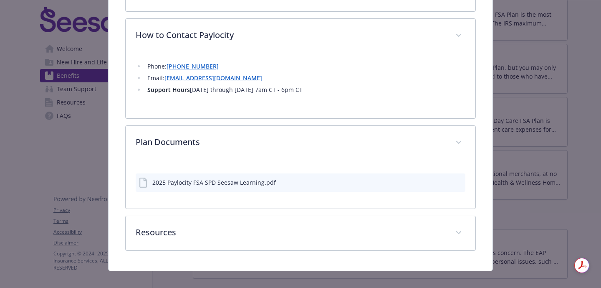
click at [393, 215] on section "Resources Dependent Care FSA Eligible Expenses.pdf FSA Eligible Expenses.pdf" at bounding box center [300, 232] width 351 height 35
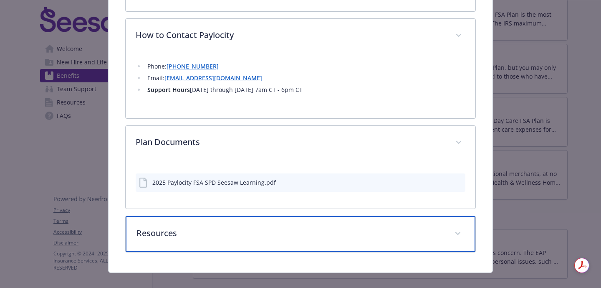
click at [381, 227] on p "Resources" at bounding box center [291, 233] width 308 height 13
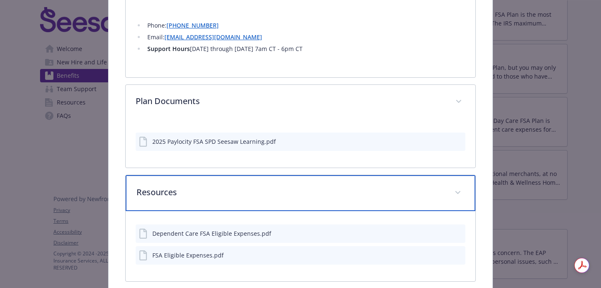
scroll to position [474, 0]
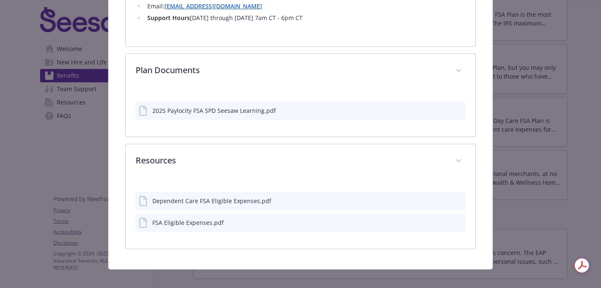
click at [302, 213] on div "FSA Eligible Expenses.pdf" at bounding box center [301, 222] width 330 height 18
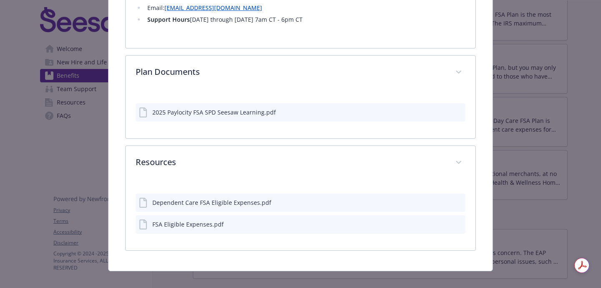
click at [460, 221] on icon "preview file" at bounding box center [458, 224] width 8 height 6
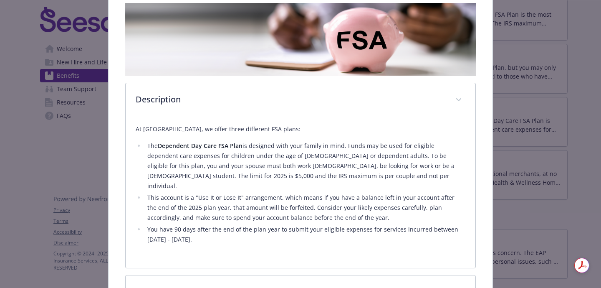
scroll to position [143, 0]
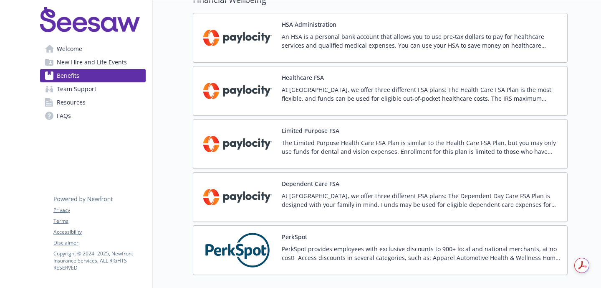
click at [431, 135] on div "Limited Purpose FSA The Limited Purpose Health Care FSA Plan is similar to the …" at bounding box center [421, 143] width 279 height 35
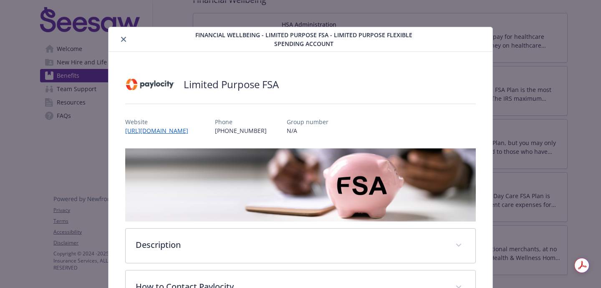
scroll to position [25, 0]
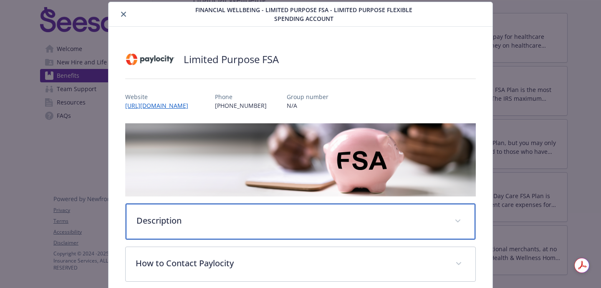
click at [335, 234] on div "Description" at bounding box center [301, 221] width 350 height 36
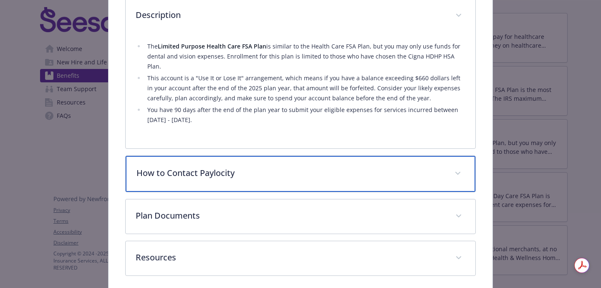
scroll to position [229, 0]
click at [325, 167] on p "How to Contact Paylocity" at bounding box center [291, 173] width 308 height 13
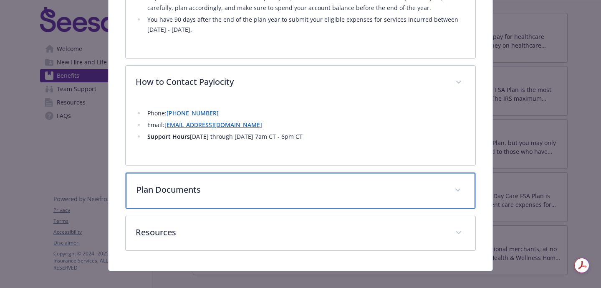
click at [323, 172] on div "Plan Documents" at bounding box center [301, 190] width 350 height 36
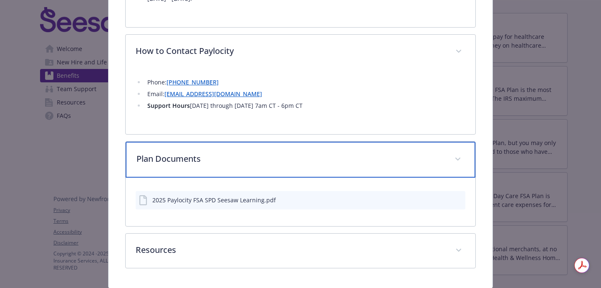
scroll to position [368, 0]
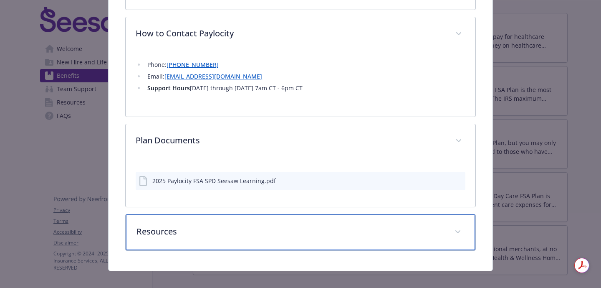
click at [313, 214] on div "Resources" at bounding box center [301, 232] width 350 height 36
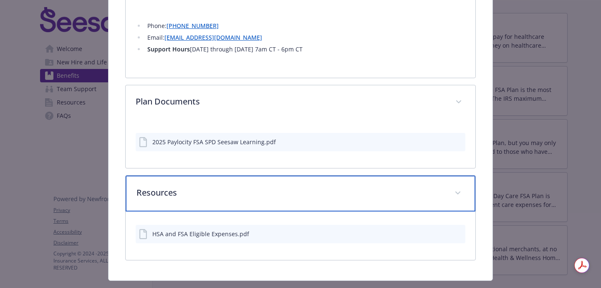
scroll to position [409, 0]
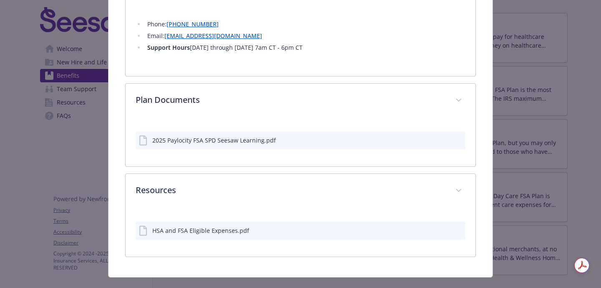
click at [235, 228] on div "HSA and FSA Eligible Expenses.pdf" at bounding box center [301, 230] width 330 height 18
click at [461, 227] on icon "preview file" at bounding box center [458, 230] width 8 height 6
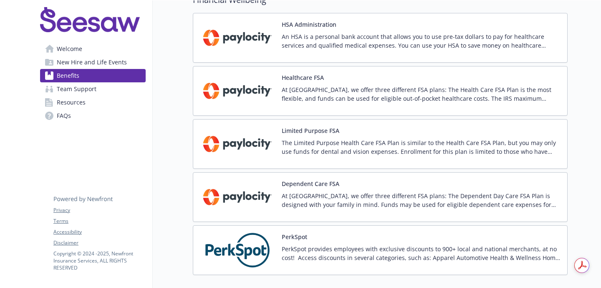
click at [466, 94] on p "At [GEOGRAPHIC_DATA], we offer three different FSA plans: The Health Care FSA P…" at bounding box center [421, 94] width 279 height 18
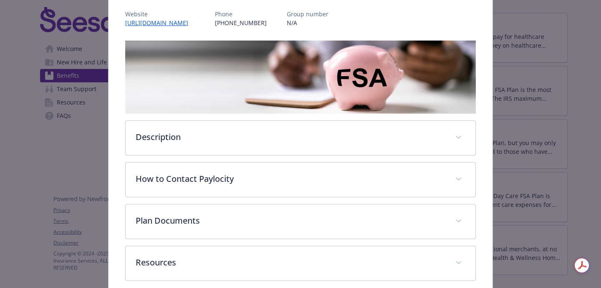
scroll to position [148, 0]
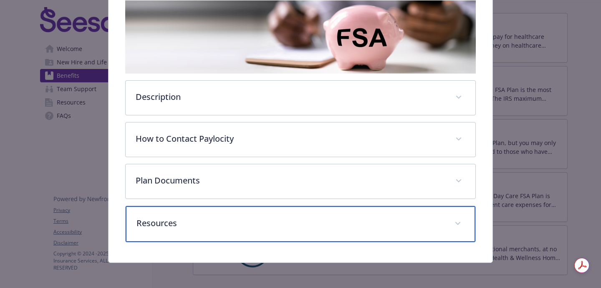
click at [398, 211] on div "Resources" at bounding box center [301, 224] width 350 height 36
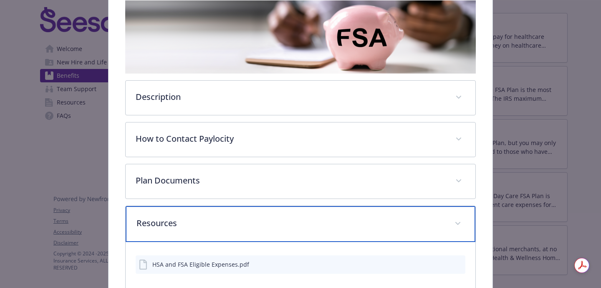
scroll to position [162, 0]
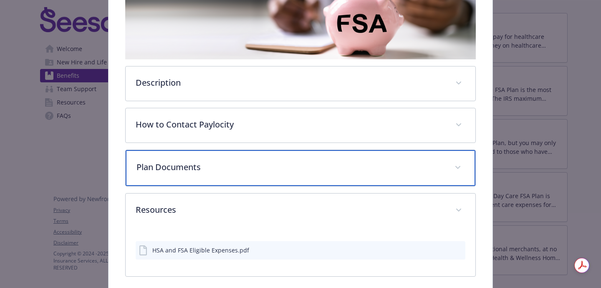
click at [386, 170] on p "Plan Documents" at bounding box center [291, 167] width 308 height 13
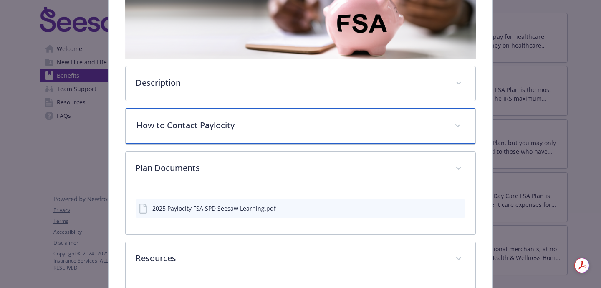
click at [385, 138] on div "How to Contact Paylocity" at bounding box center [301, 126] width 350 height 36
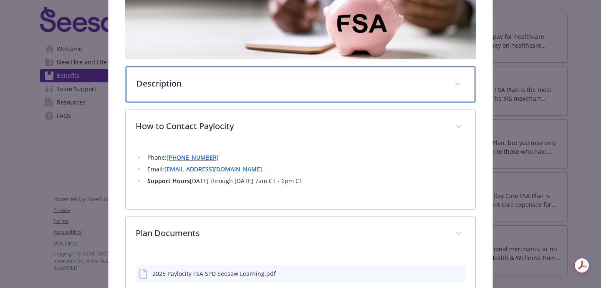
click at [418, 95] on div "Description" at bounding box center [301, 84] width 350 height 36
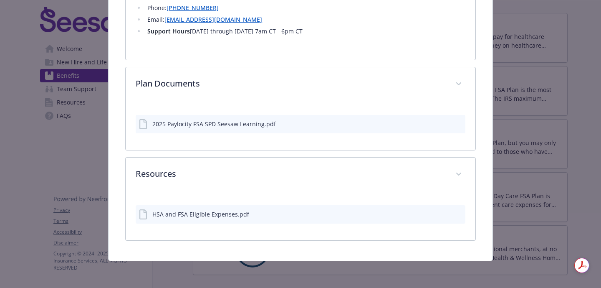
scroll to position [413, 0]
click at [456, 212] on icon "preview file" at bounding box center [458, 214] width 8 height 6
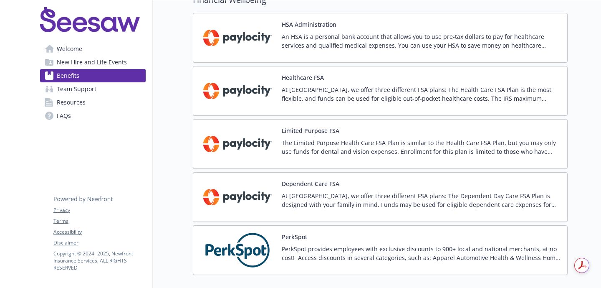
click at [389, 78] on div "Healthcare FSA At Seesaw, we offer three different FSA plans: The Health Care F…" at bounding box center [421, 90] width 279 height 35
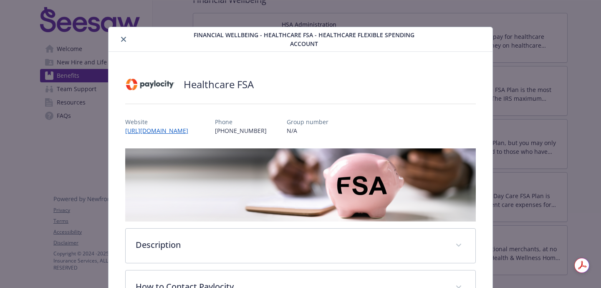
scroll to position [25, 0]
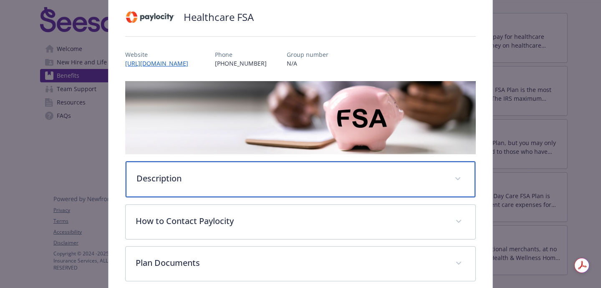
click at [326, 187] on div "Description" at bounding box center [301, 179] width 350 height 36
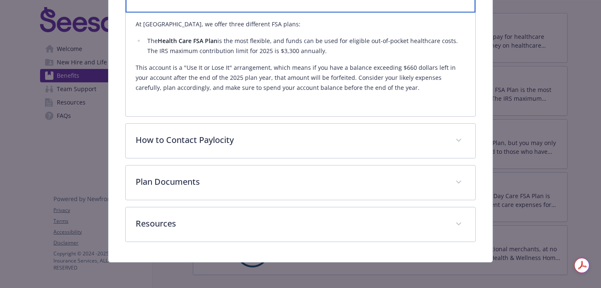
scroll to position [253, 0]
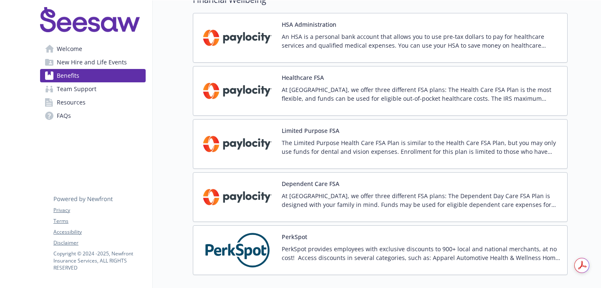
click at [365, 52] on div "An HSA is a personal bank account that allows you to use pre-tax dollars to pay…" at bounding box center [421, 43] width 279 height 23
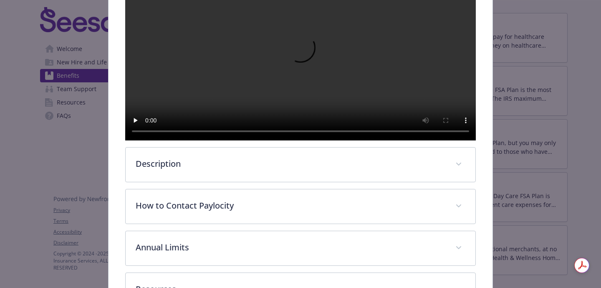
scroll to position [177, 0]
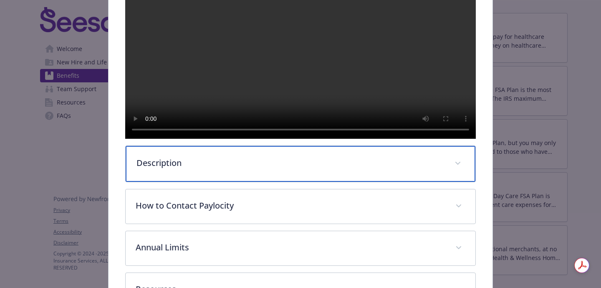
click at [305, 182] on div "Description" at bounding box center [301, 164] width 350 height 36
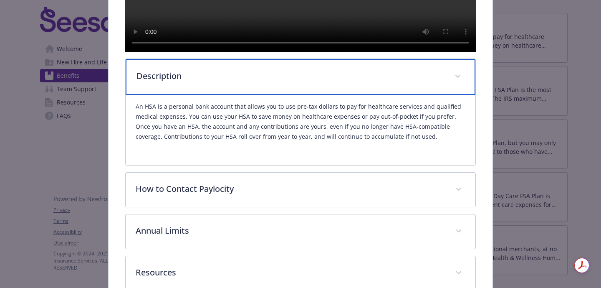
scroll to position [276, 0]
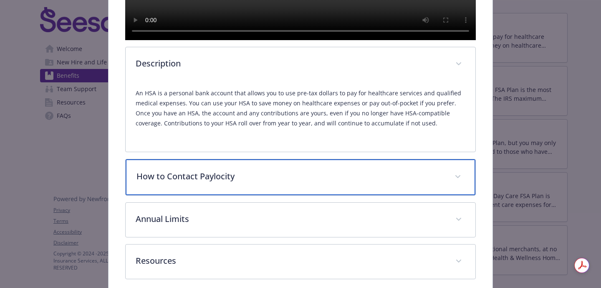
click at [305, 182] on p "How to Contact Paylocity" at bounding box center [291, 176] width 308 height 13
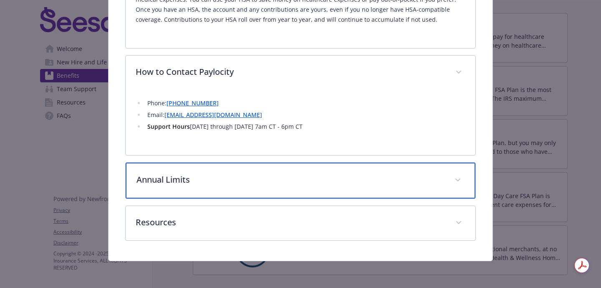
click at [304, 198] on div "Annual Limits" at bounding box center [301, 180] width 350 height 36
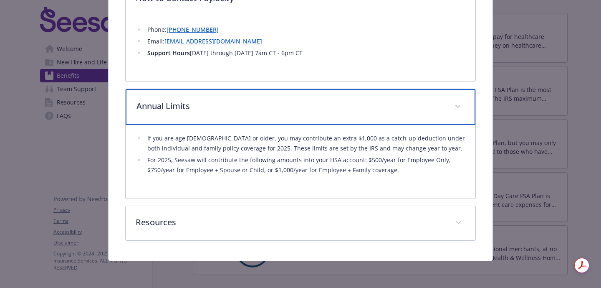
scroll to position [475, 0]
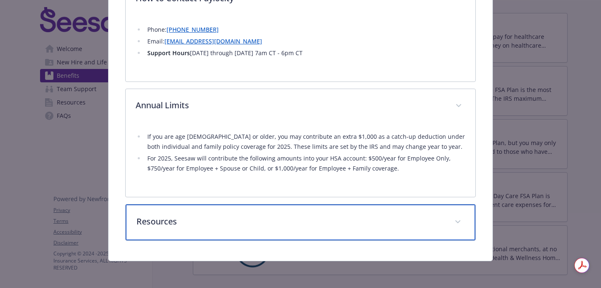
click at [298, 225] on p "Resources" at bounding box center [291, 221] width 308 height 13
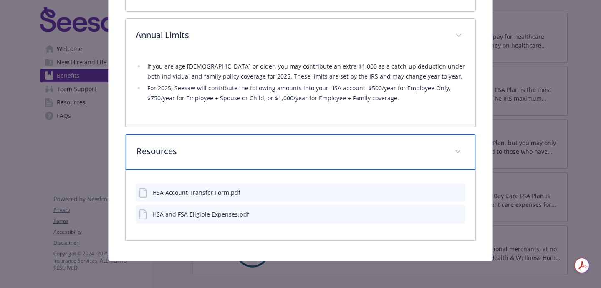
scroll to position [545, 0]
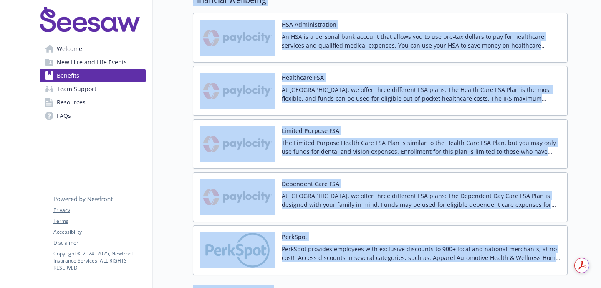
scroll to position [815, 0]
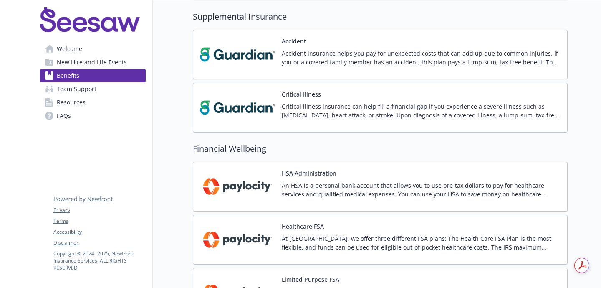
click at [300, 119] on p "Critical illness insurance can help fill a financial gap if you experience a se…" at bounding box center [421, 111] width 279 height 18
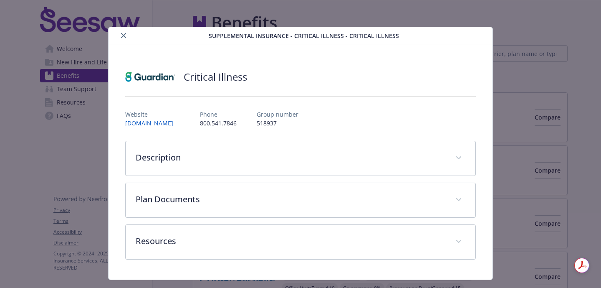
scroll to position [670, 0]
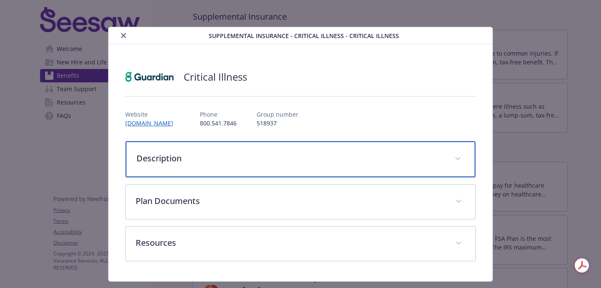
click at [261, 153] on p "Description" at bounding box center [291, 158] width 308 height 13
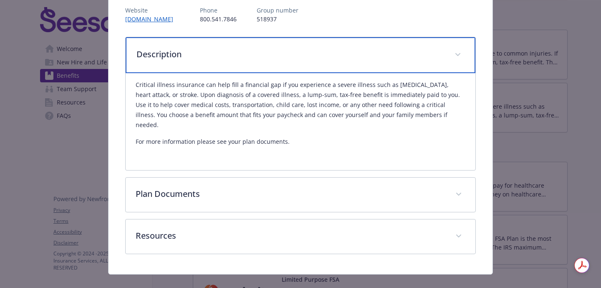
scroll to position [107, 0]
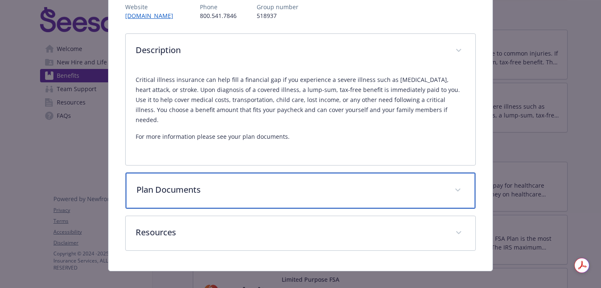
click at [258, 183] on p "Plan Documents" at bounding box center [291, 189] width 308 height 13
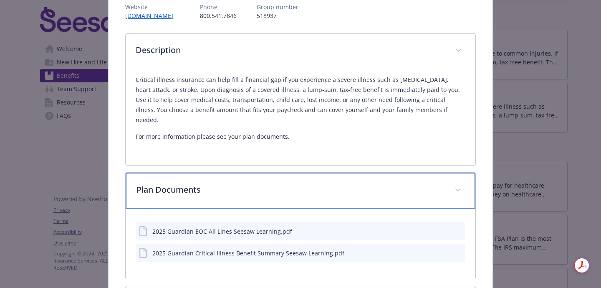
scroll to position [177, 0]
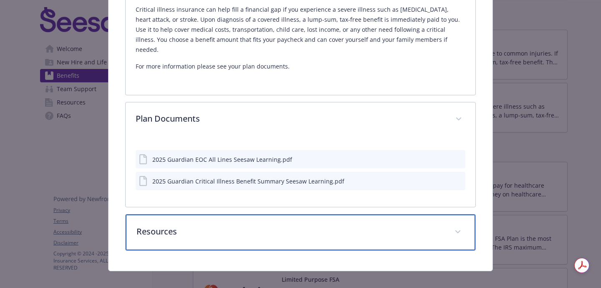
click at [257, 215] on div "Resources" at bounding box center [301, 232] width 350 height 36
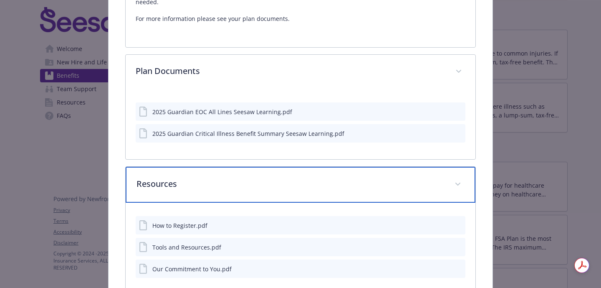
scroll to position [269, 0]
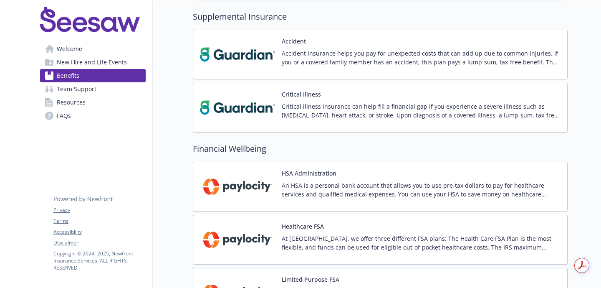
click at [352, 60] on p "Accident insurance helps you pay for unexpected costs that can add up due to co…" at bounding box center [421, 58] width 279 height 18
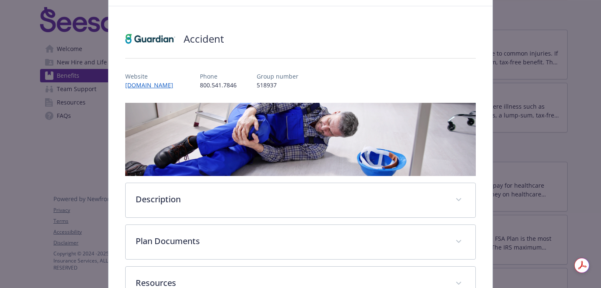
scroll to position [37, 0]
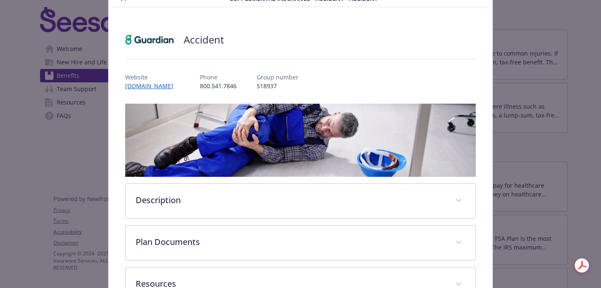
click at [490, 114] on div "Accident Website [DOMAIN_NAME] Phone [PHONE_NUMBER] Group number 518937 Descrip…" at bounding box center [301, 164] width 384 height 315
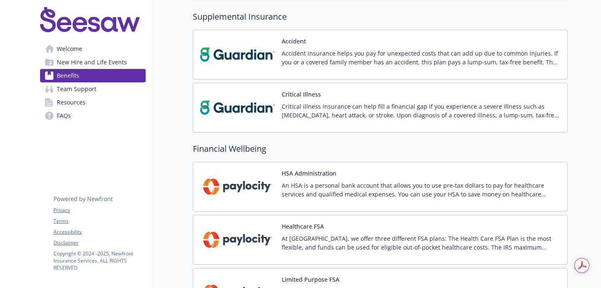
click at [467, 91] on div "Critical Illness Critical illness insurance can help fill a financial gap if yo…" at bounding box center [421, 107] width 279 height 35
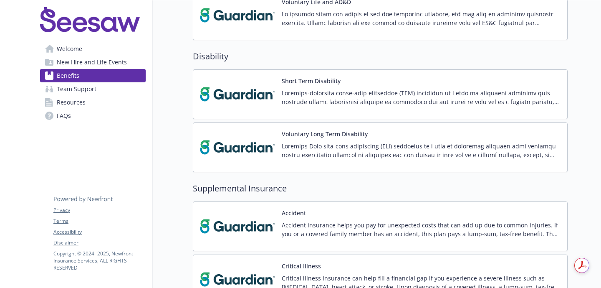
scroll to position [489, 0]
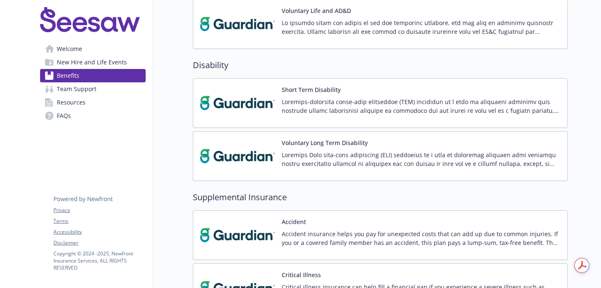
click at [347, 82] on div "Short Term Disability" at bounding box center [380, 103] width 375 height 50
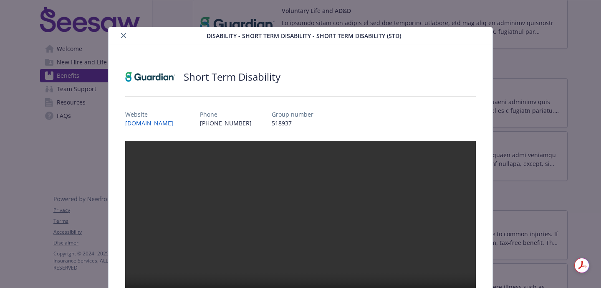
scroll to position [25, 0]
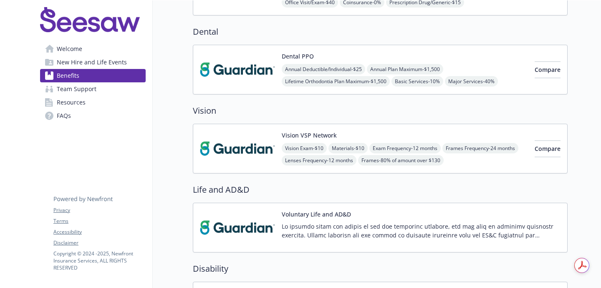
click at [414, 129] on div "Vision VSP Network Vision Exam - $10 Materials - $10 Exam Frequency - 12 months…" at bounding box center [380, 149] width 375 height 50
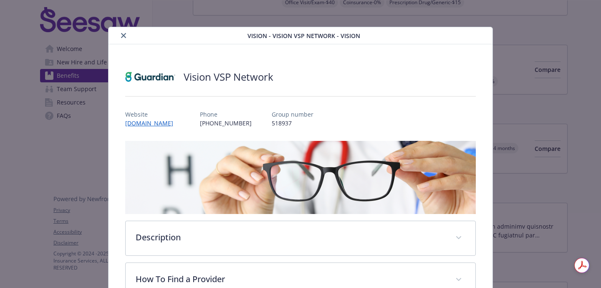
scroll to position [25, 0]
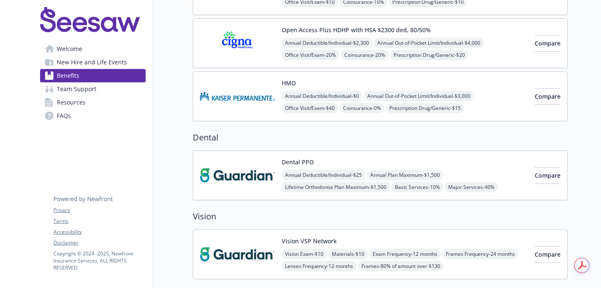
click at [504, 102] on div "HMO Annual Deductible/Individual - $0 Annual Out-of-Pocket Limit/Individual - $…" at bounding box center [380, 96] width 375 height 50
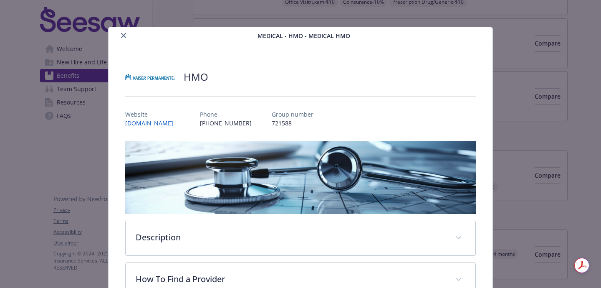
scroll to position [25, 0]
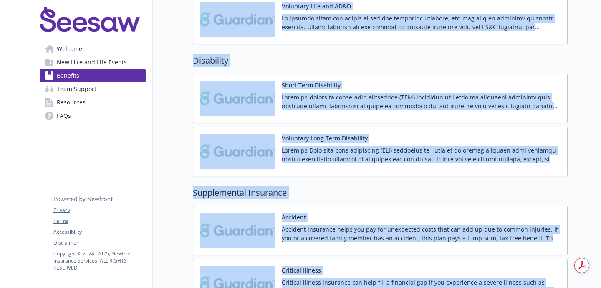
scroll to position [545, 0]
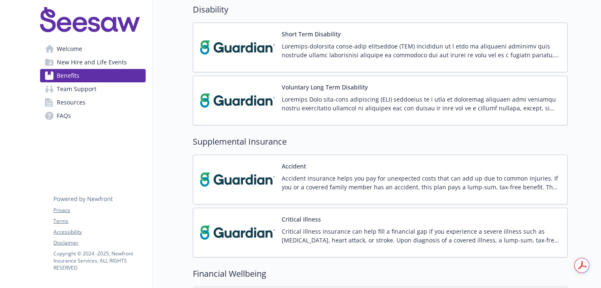
click at [439, 222] on div "Critical Illness Critical illness insurance can help fill a financial gap if yo…" at bounding box center [421, 232] width 279 height 35
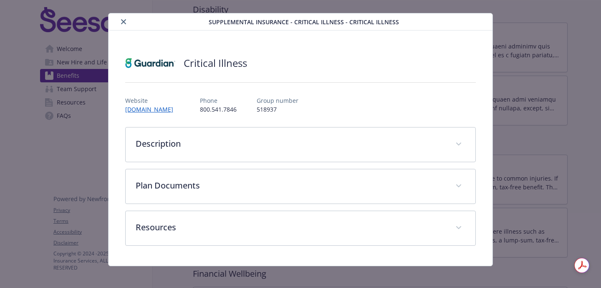
scroll to position [19, 0]
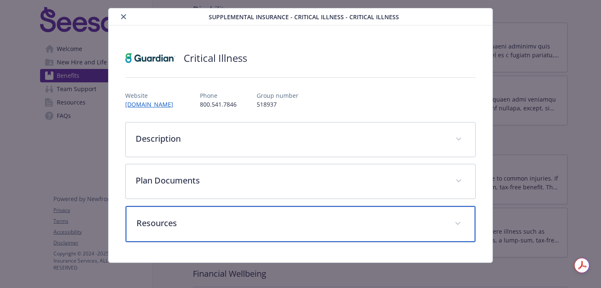
click at [442, 216] on div "Resources" at bounding box center [301, 224] width 350 height 36
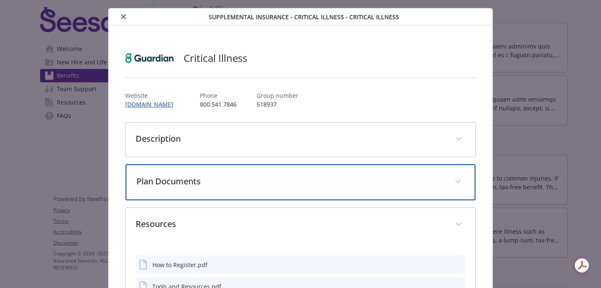
click at [422, 175] on p "Plan Documents" at bounding box center [291, 181] width 308 height 13
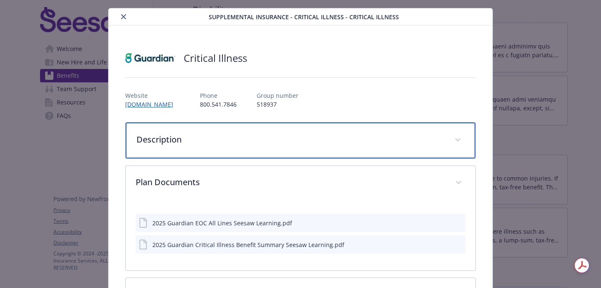
click at [418, 152] on div "Description" at bounding box center [301, 140] width 350 height 36
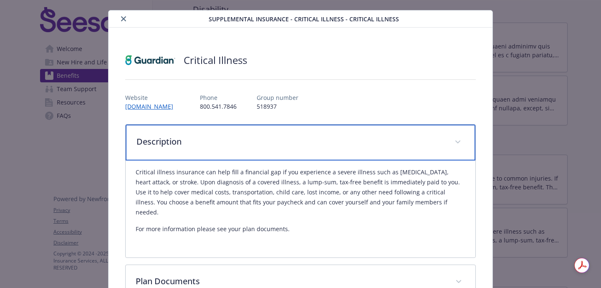
scroll to position [15, 0]
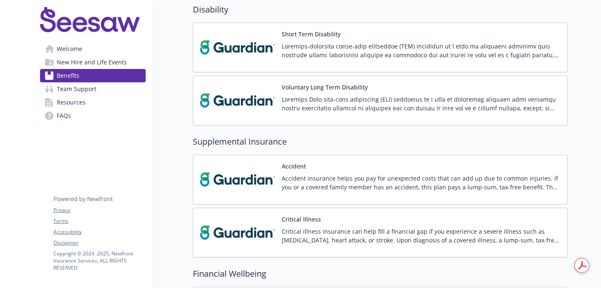
click at [88, 104] on link "Resources" at bounding box center [93, 102] width 106 height 13
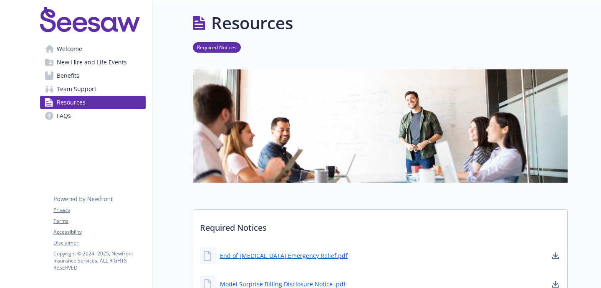
click at [61, 121] on span "FAQs" at bounding box center [64, 115] width 14 height 13
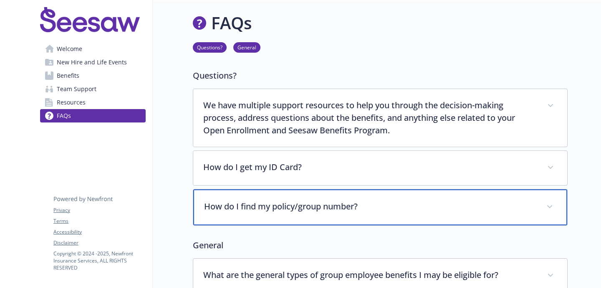
click at [463, 199] on div "How do I find my policy/group number?" at bounding box center [380, 207] width 374 height 36
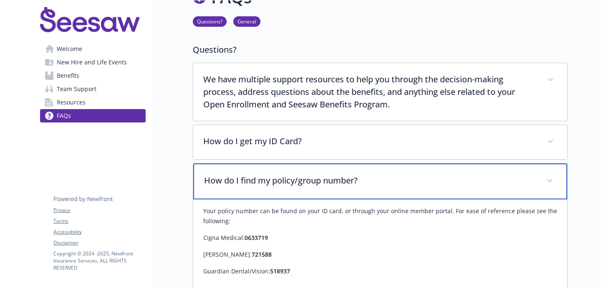
scroll to position [15, 0]
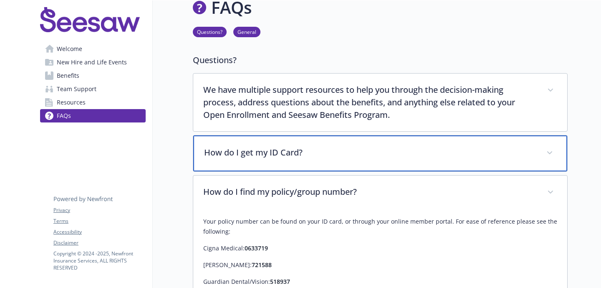
click at [457, 161] on div "How do I get my ID Card?" at bounding box center [380, 153] width 374 height 36
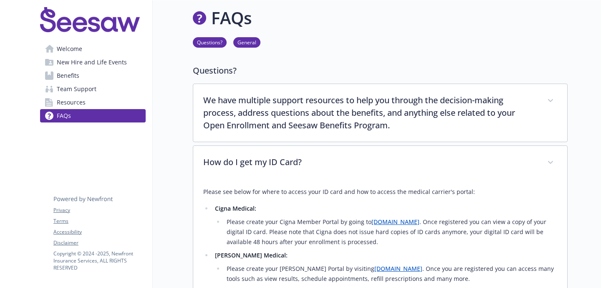
scroll to position [0, 0]
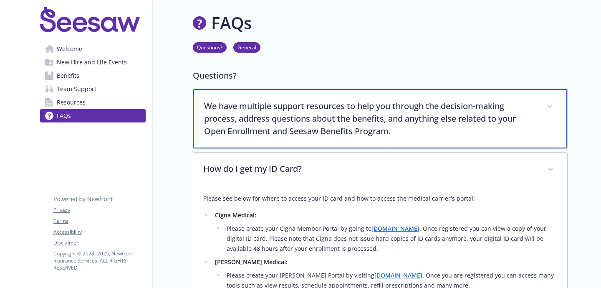
click at [437, 136] on p "We have multiple support resources to help you through the decision-making proc…" at bounding box center [370, 119] width 332 height 38
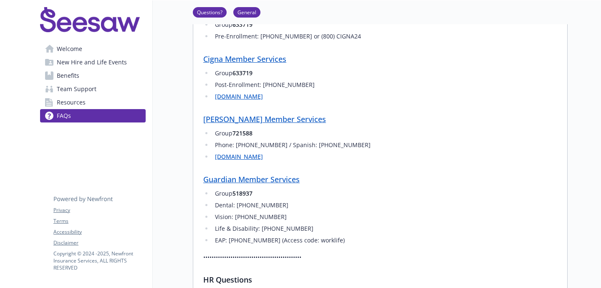
scroll to position [233, 0]
